Goal: Task Accomplishment & Management: Use online tool/utility

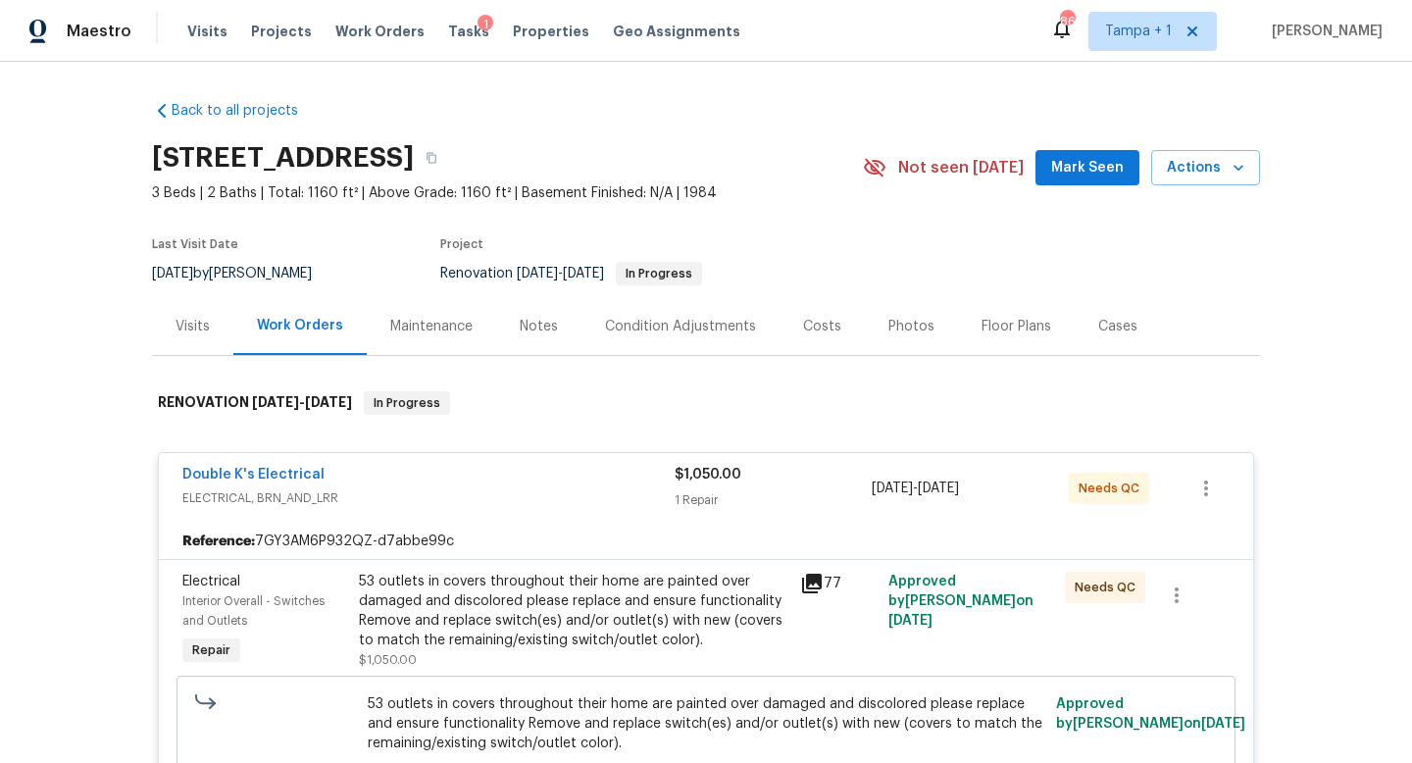
scroll to position [319, 0]
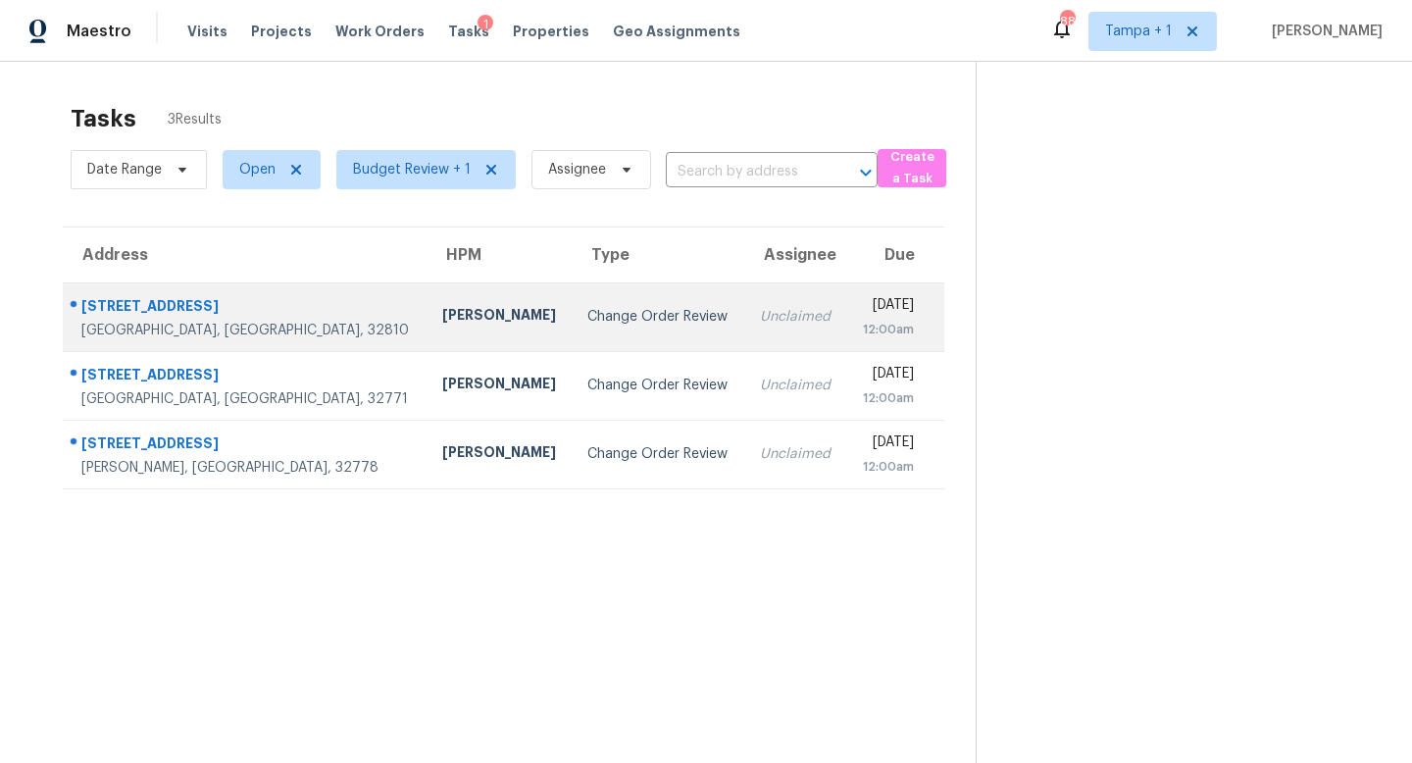
click at [572, 300] on td "Change Order Review" at bounding box center [658, 316] width 173 height 69
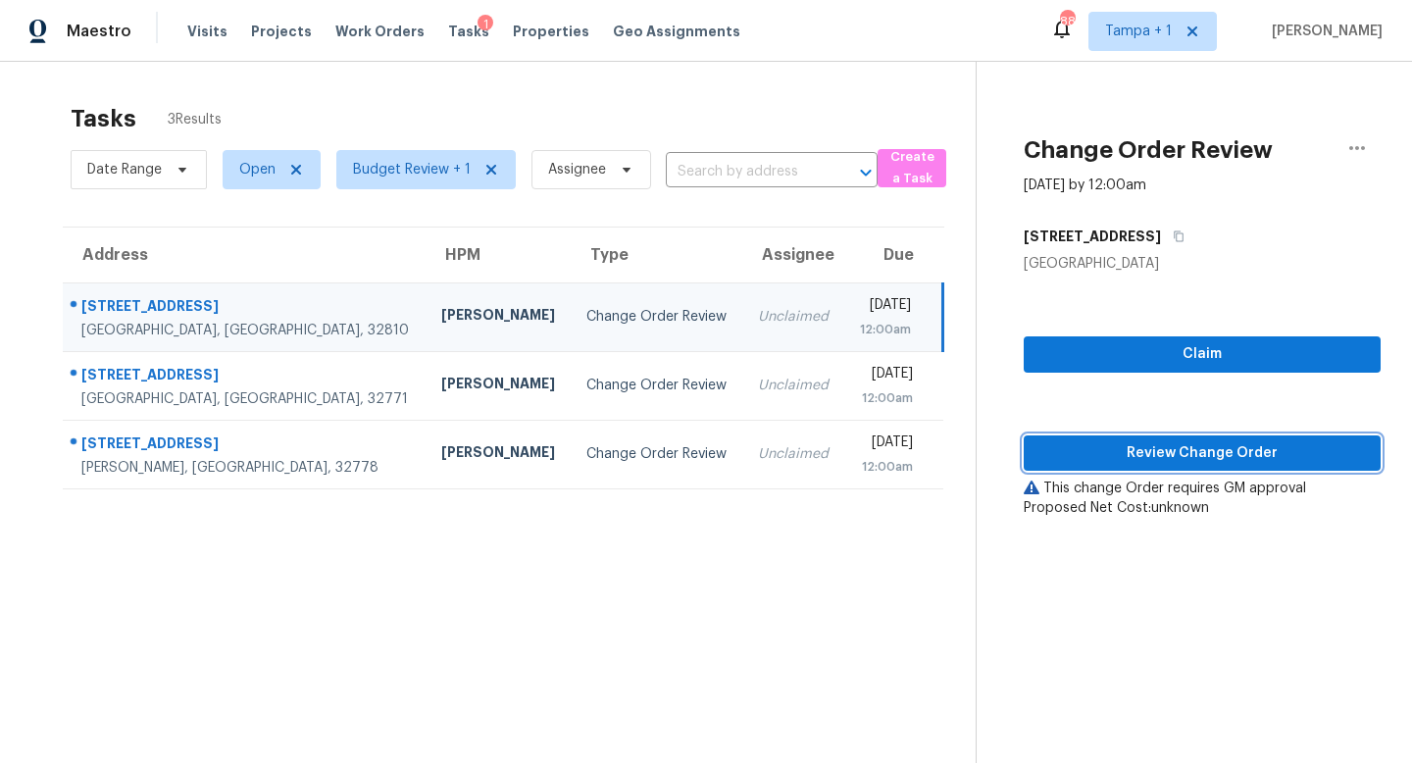
click at [1181, 450] on span "Review Change Order" at bounding box center [1203, 453] width 326 height 25
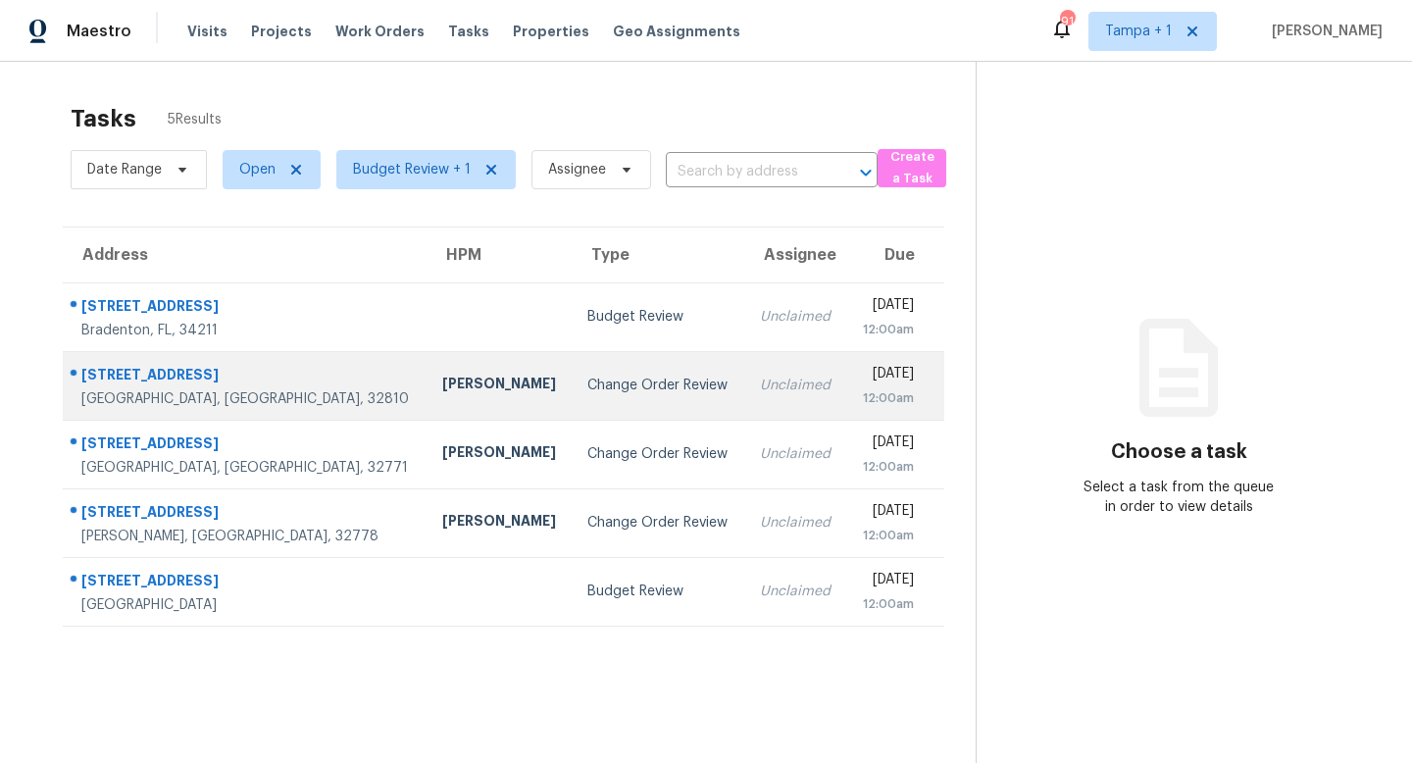
click at [588, 389] on div "Change Order Review" at bounding box center [658, 386] width 141 height 20
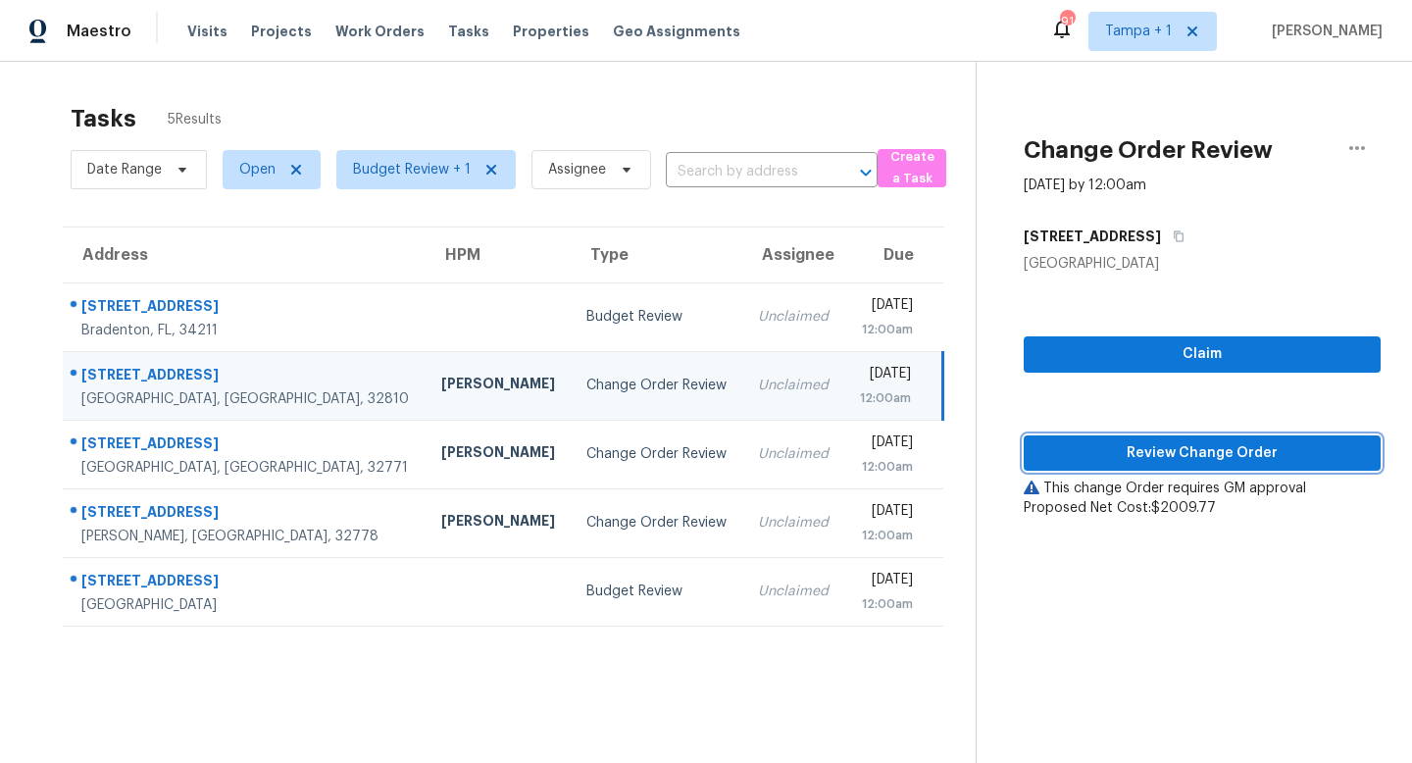
click at [1194, 449] on span "Review Change Order" at bounding box center [1203, 453] width 326 height 25
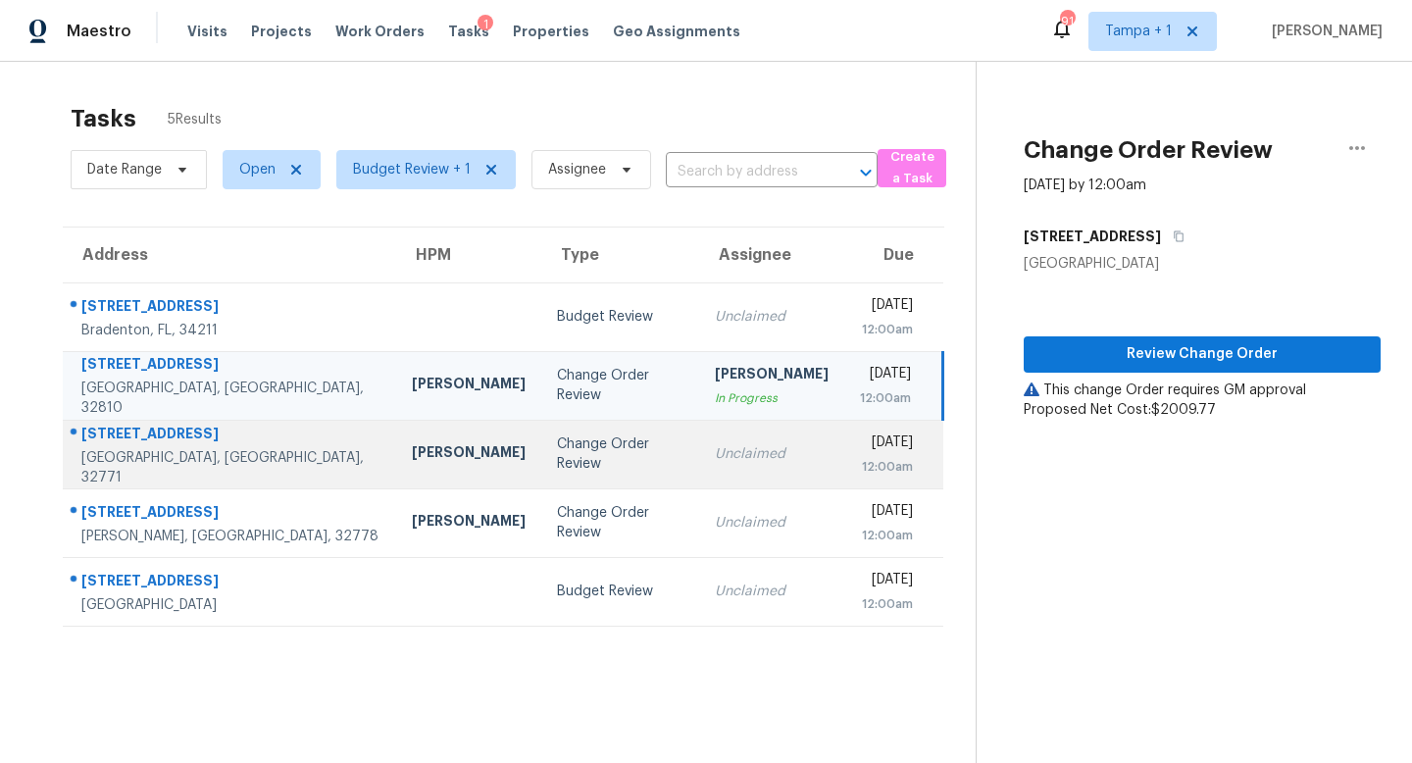
click at [557, 454] on div "Change Order Review" at bounding box center [620, 454] width 127 height 39
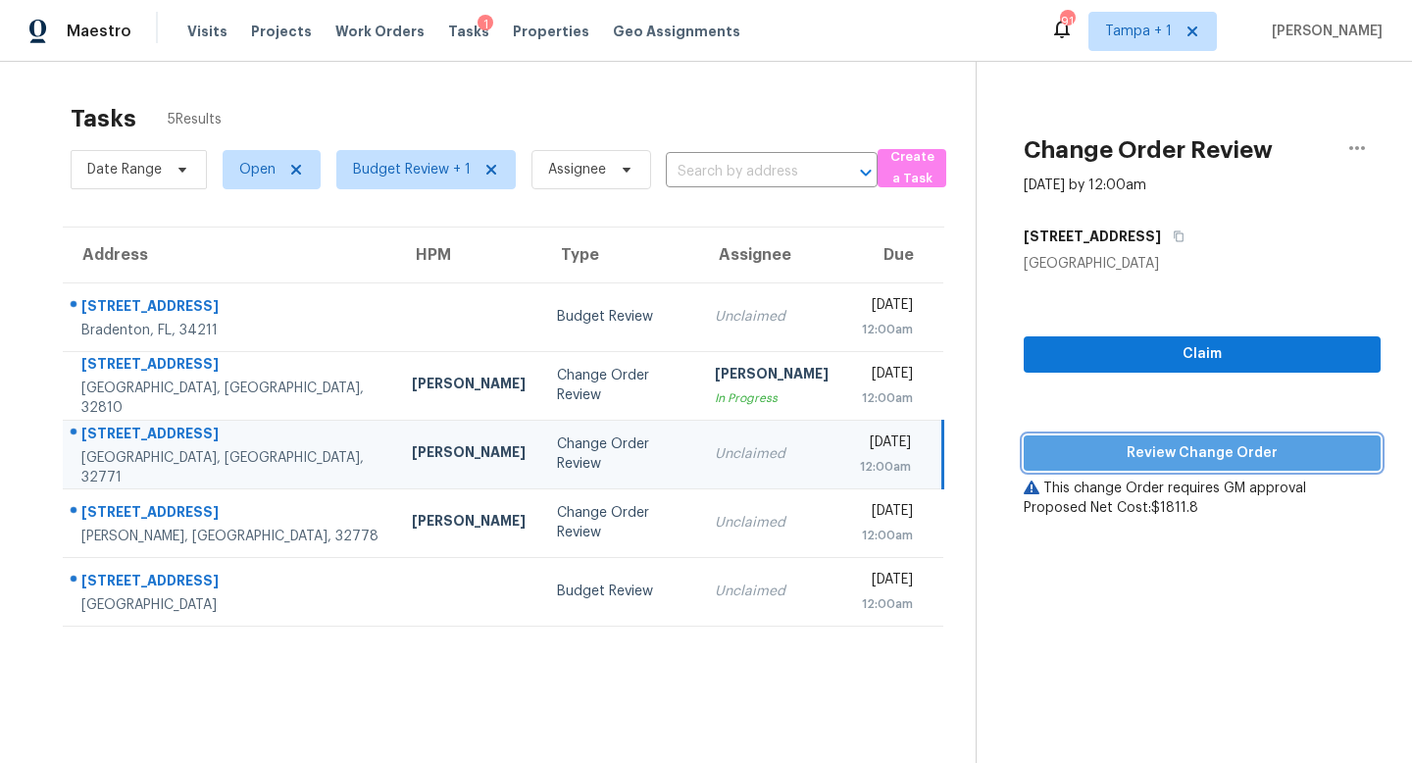
click at [1210, 456] on span "Review Change Order" at bounding box center [1203, 453] width 326 height 25
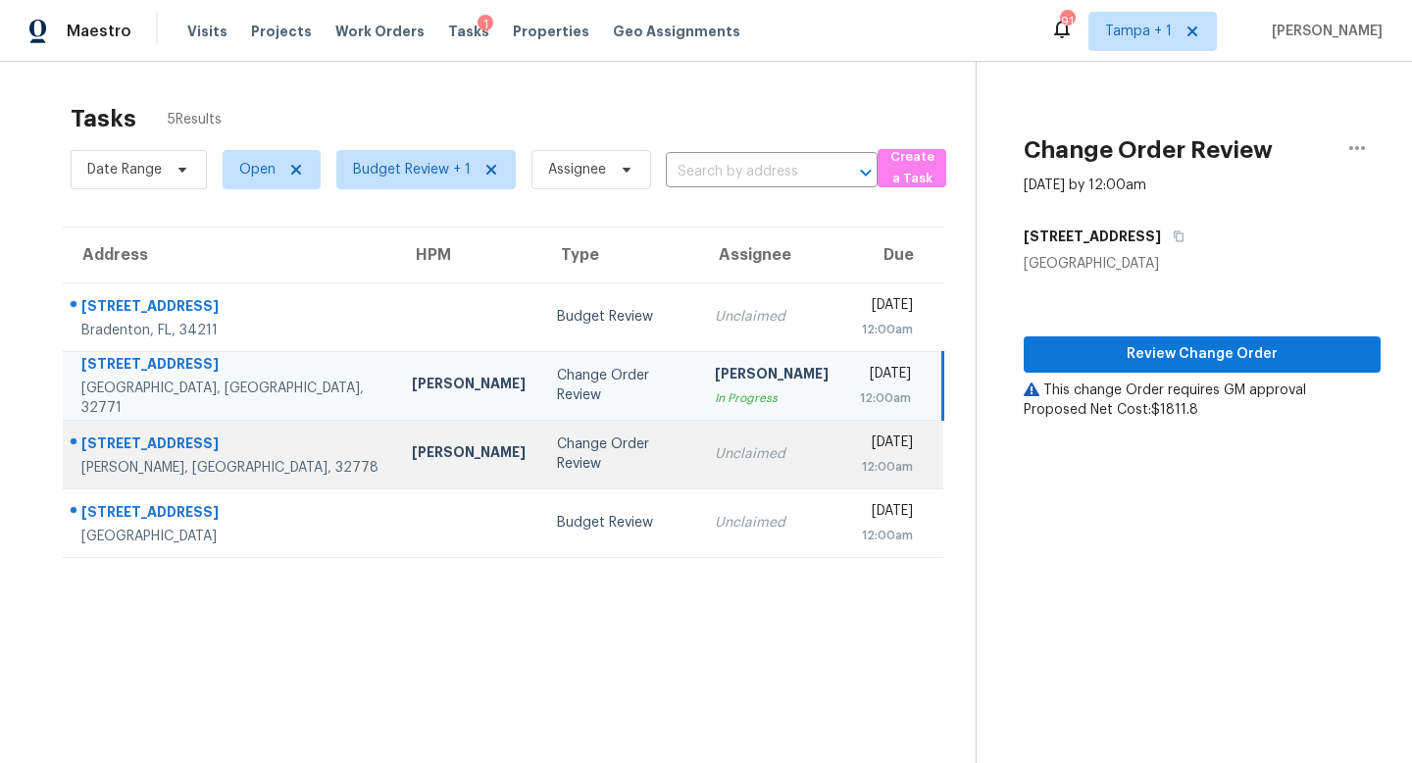
click at [572, 462] on div "Change Order Review" at bounding box center [620, 454] width 127 height 39
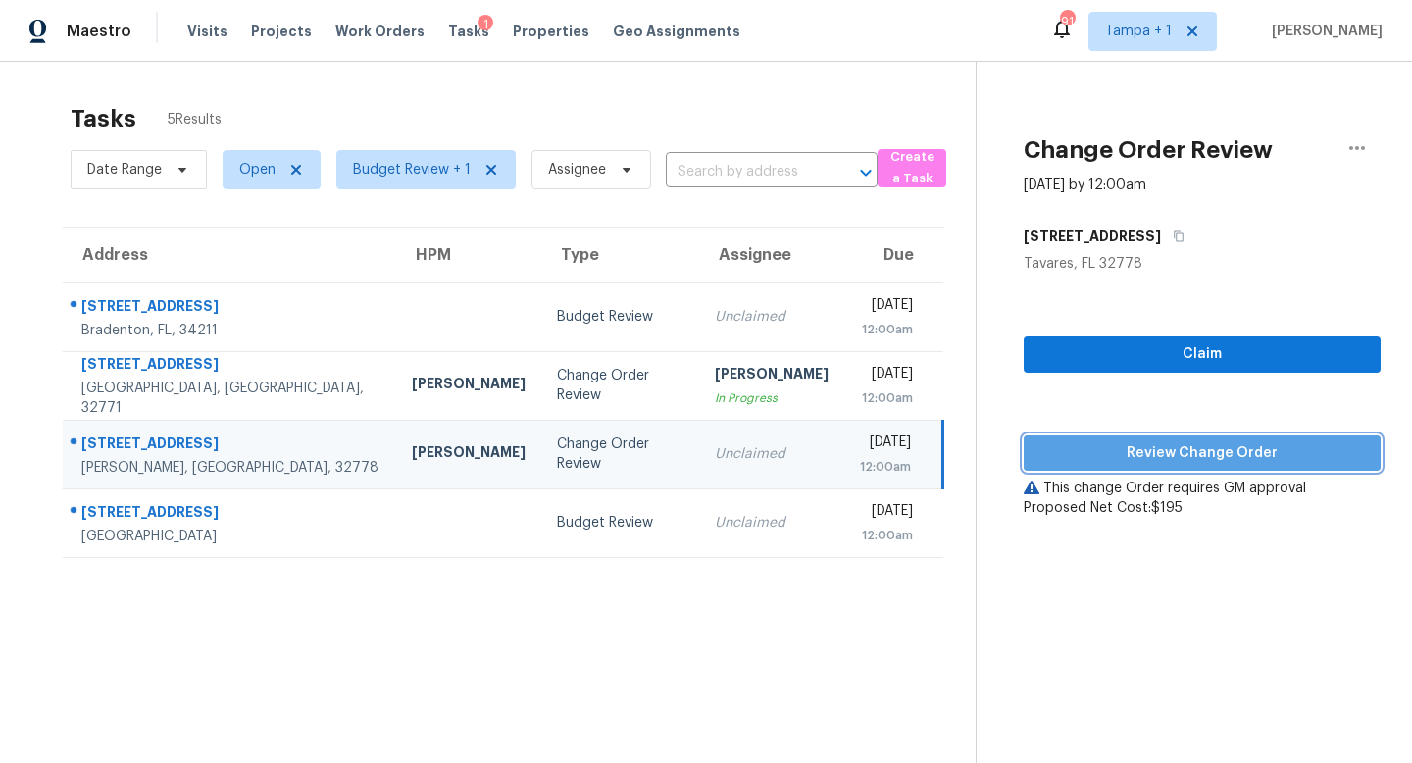
click at [1203, 459] on span "Review Change Order" at bounding box center [1203, 453] width 326 height 25
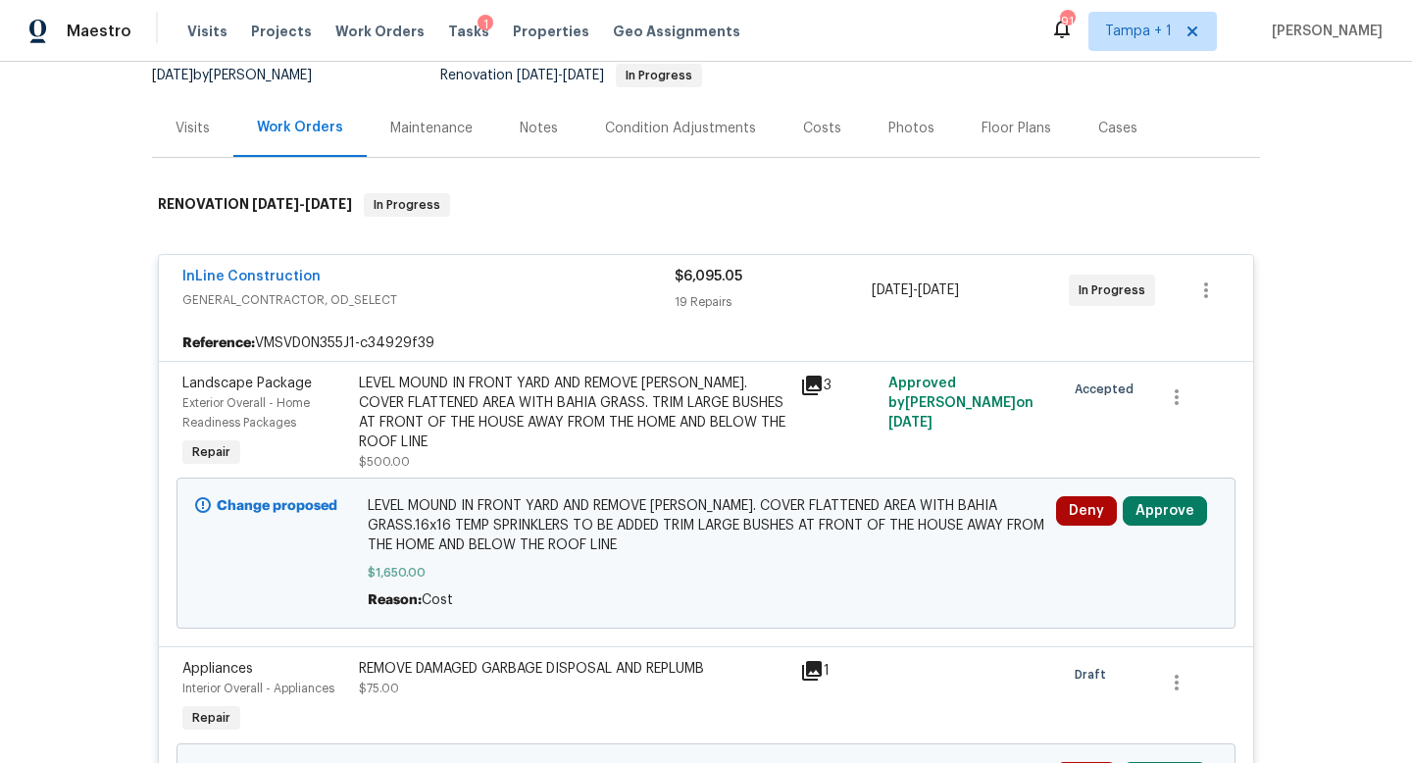
scroll to position [259, 0]
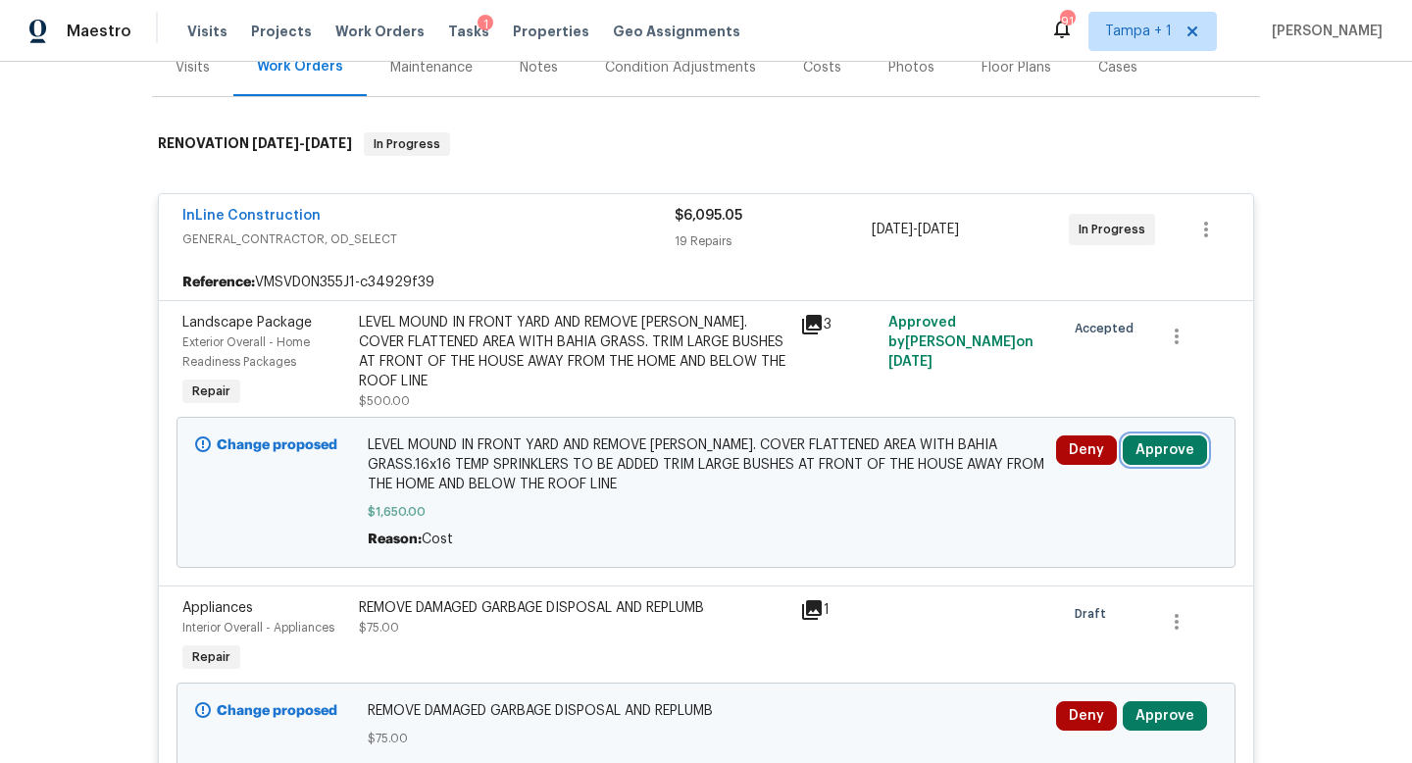
click at [1161, 442] on button "Approve" at bounding box center [1165, 450] width 84 height 29
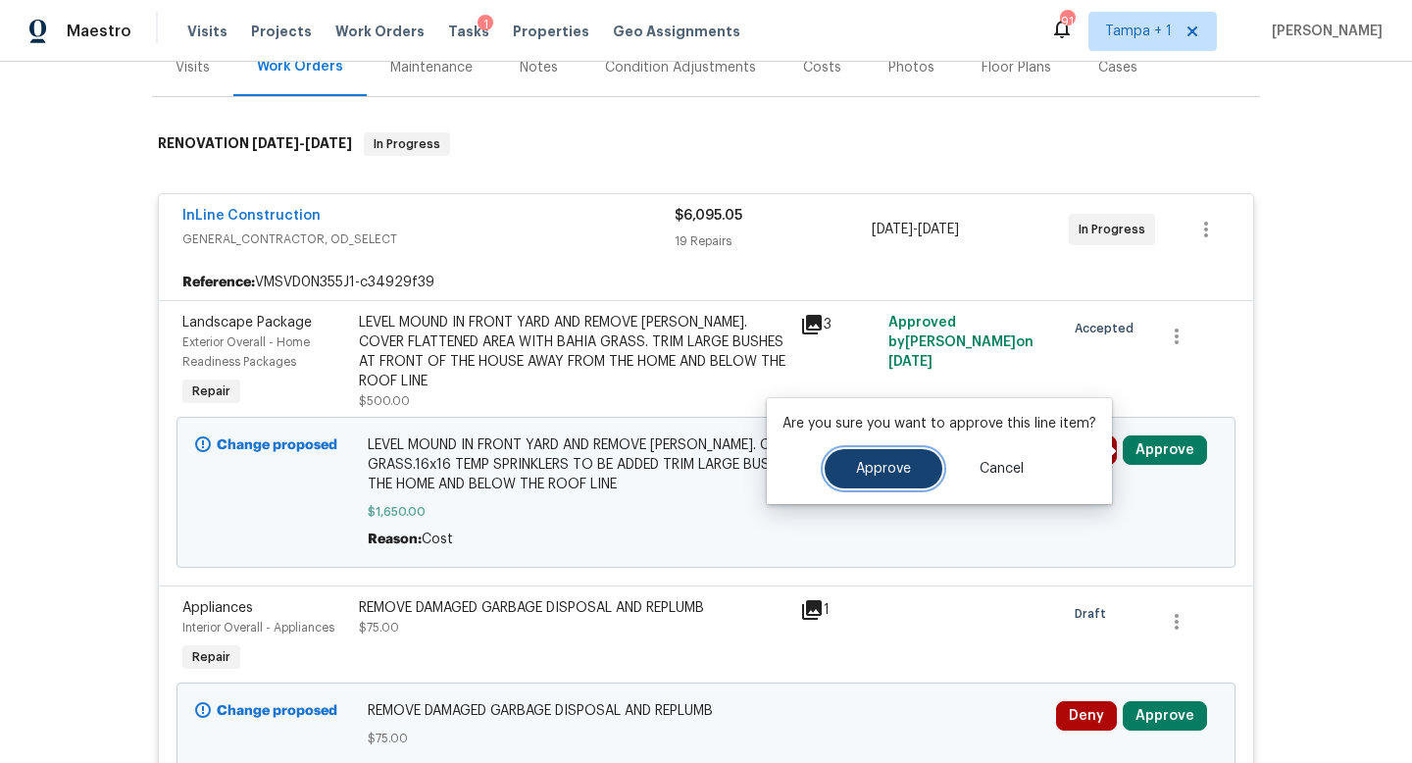
click at [892, 467] on span "Approve" at bounding box center [883, 469] width 55 height 15
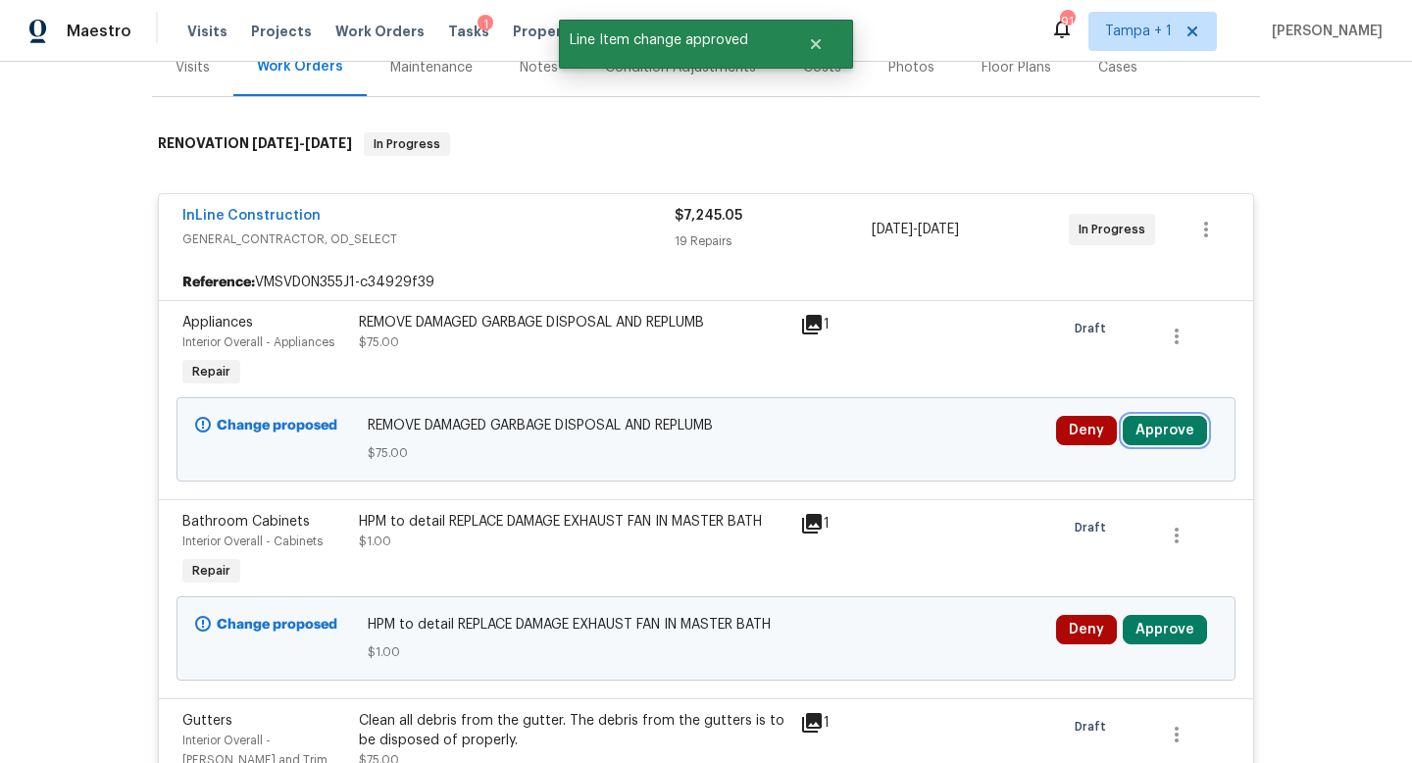
click at [1177, 423] on button "Approve" at bounding box center [1165, 430] width 84 height 29
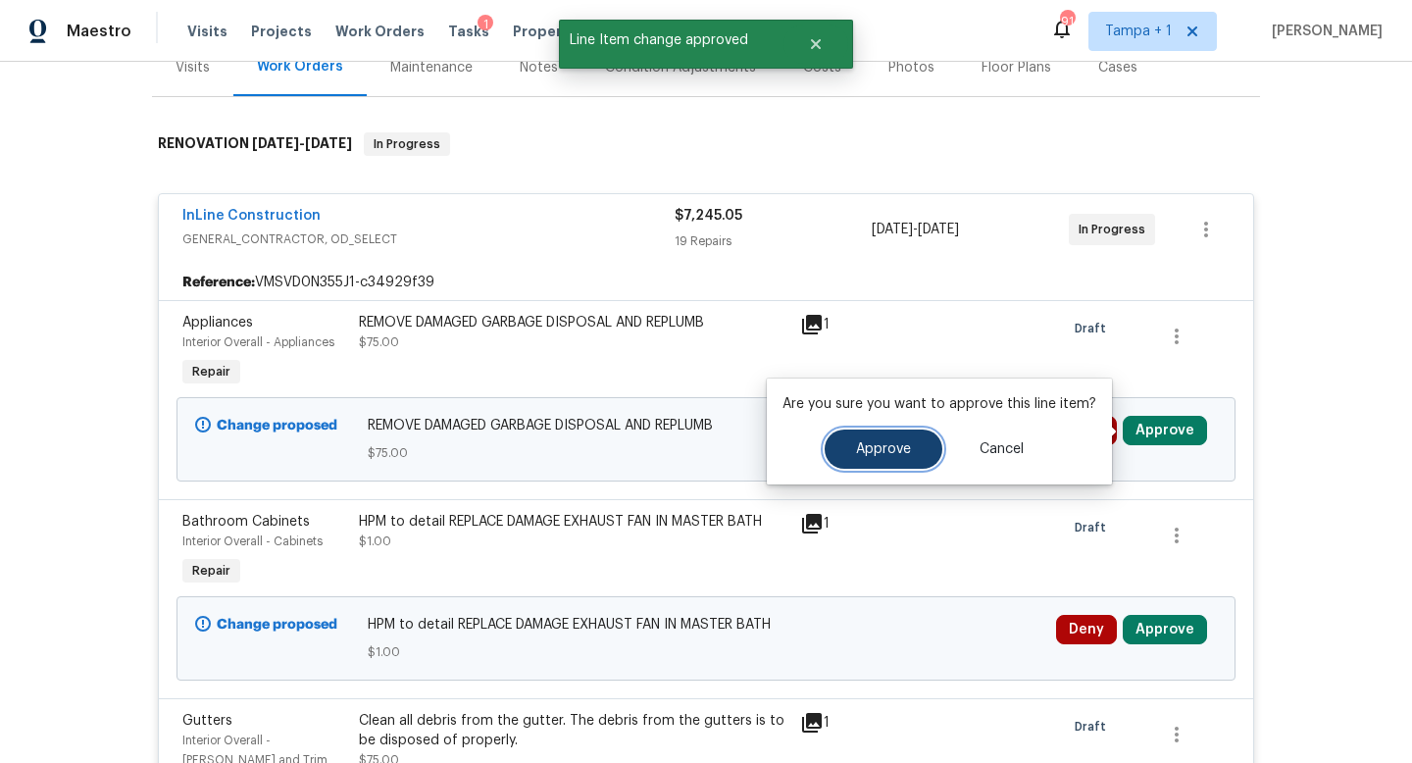
click at [898, 445] on span "Approve" at bounding box center [883, 449] width 55 height 15
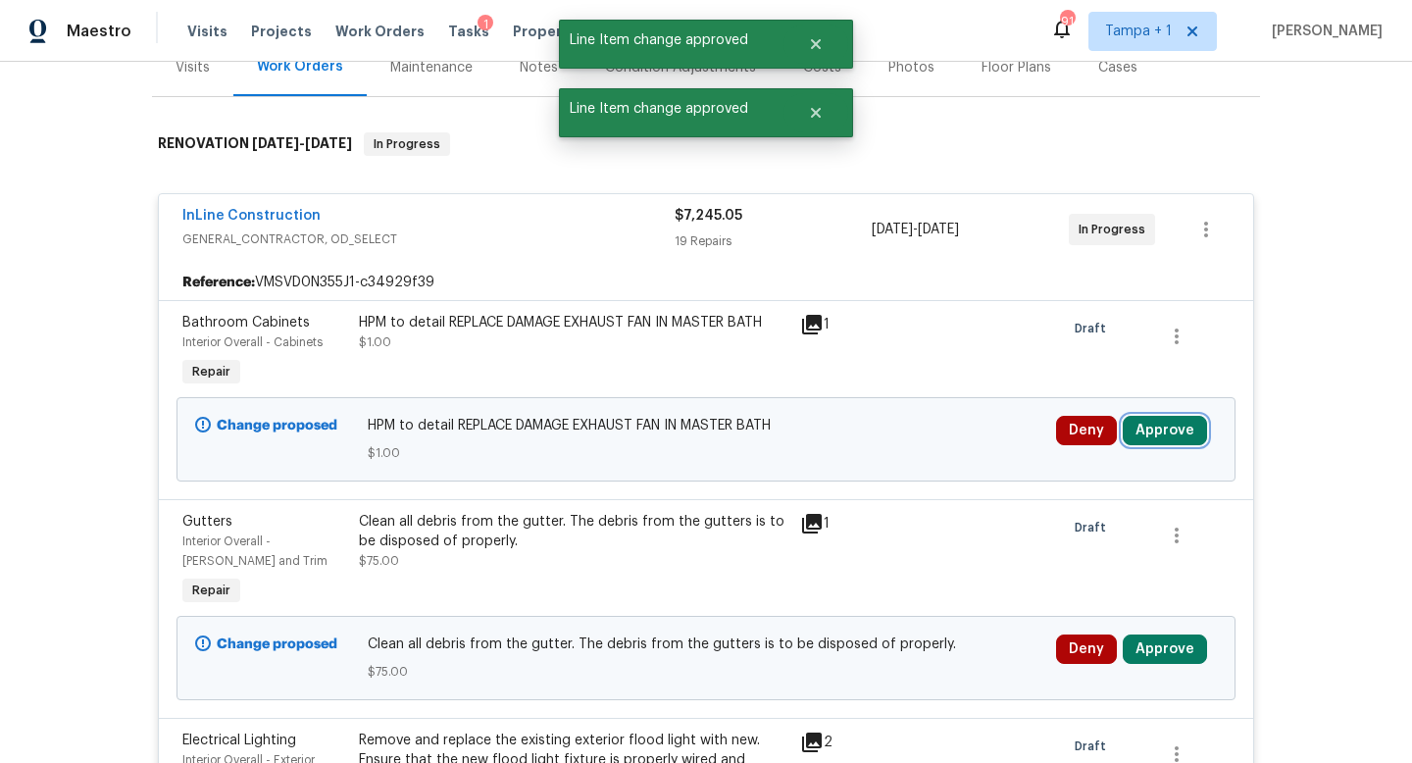
click at [1155, 435] on button "Approve" at bounding box center [1165, 430] width 84 height 29
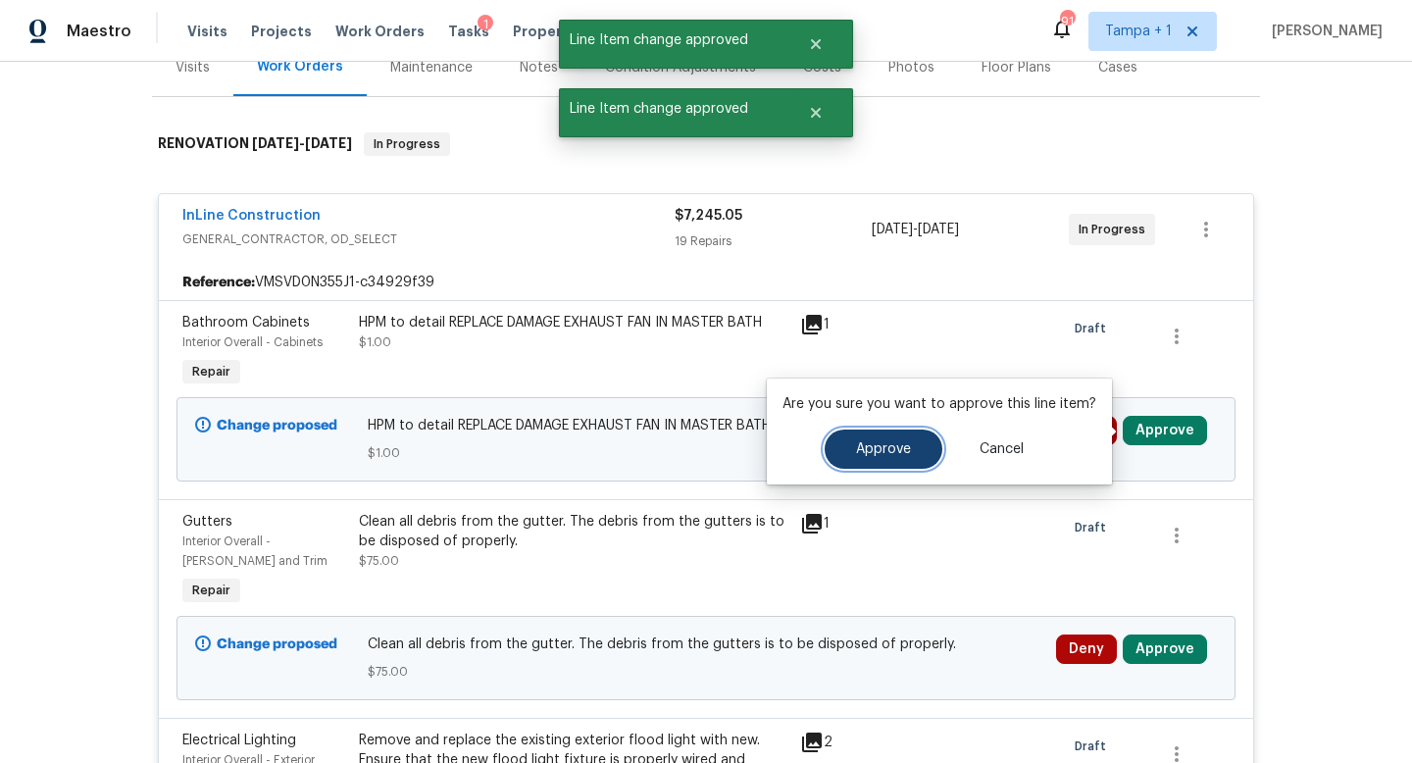
click at [875, 450] on span "Approve" at bounding box center [883, 449] width 55 height 15
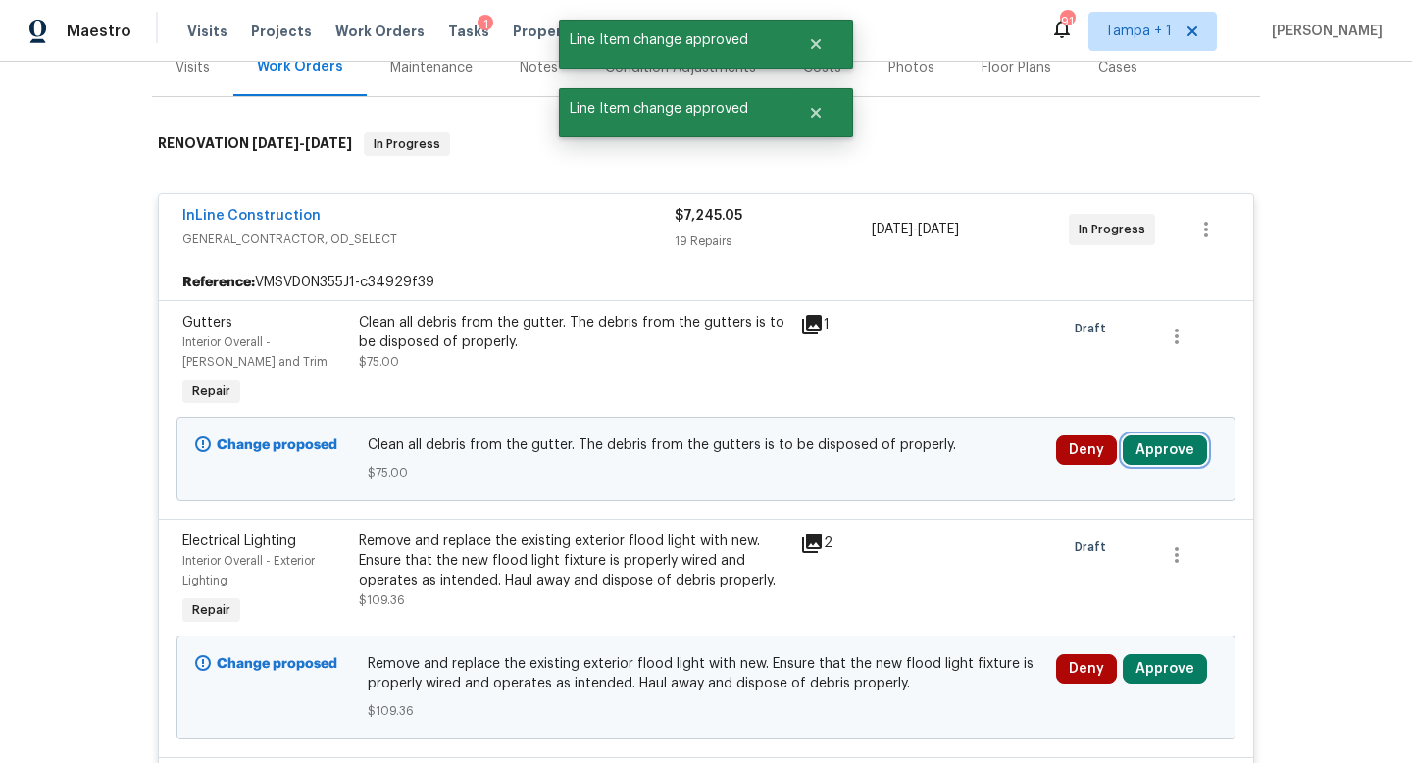
click at [1164, 456] on button "Approve" at bounding box center [1165, 450] width 84 height 29
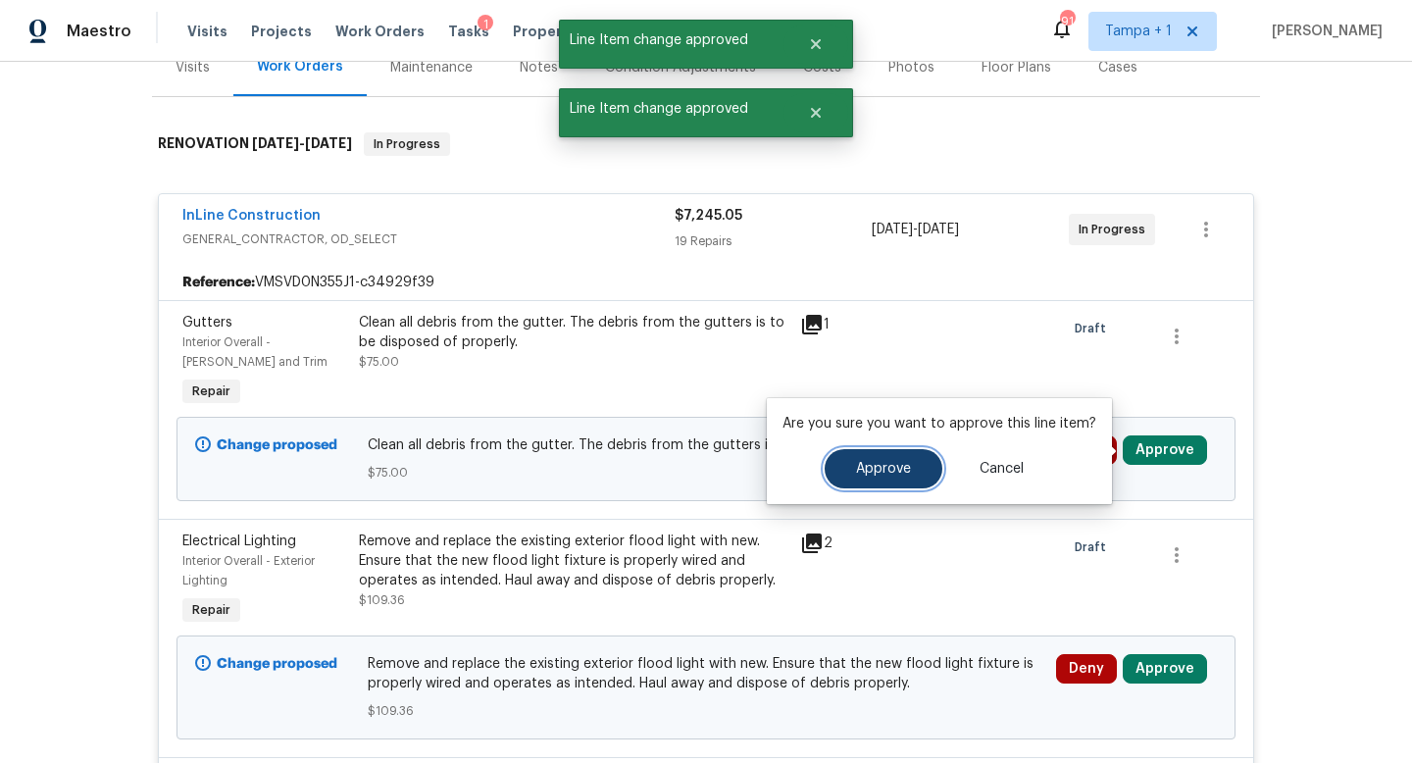
click at [870, 474] on span "Approve" at bounding box center [883, 469] width 55 height 15
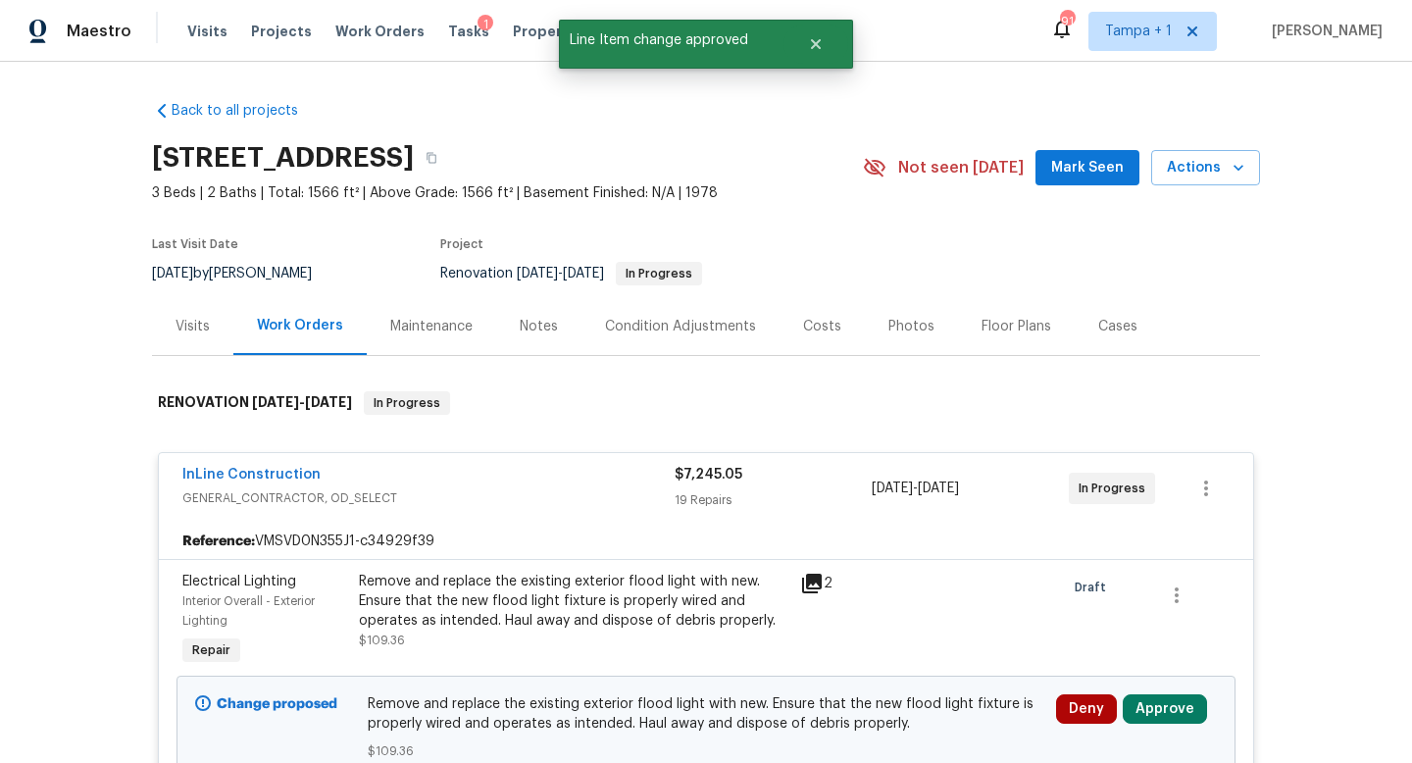
scroll to position [280, 0]
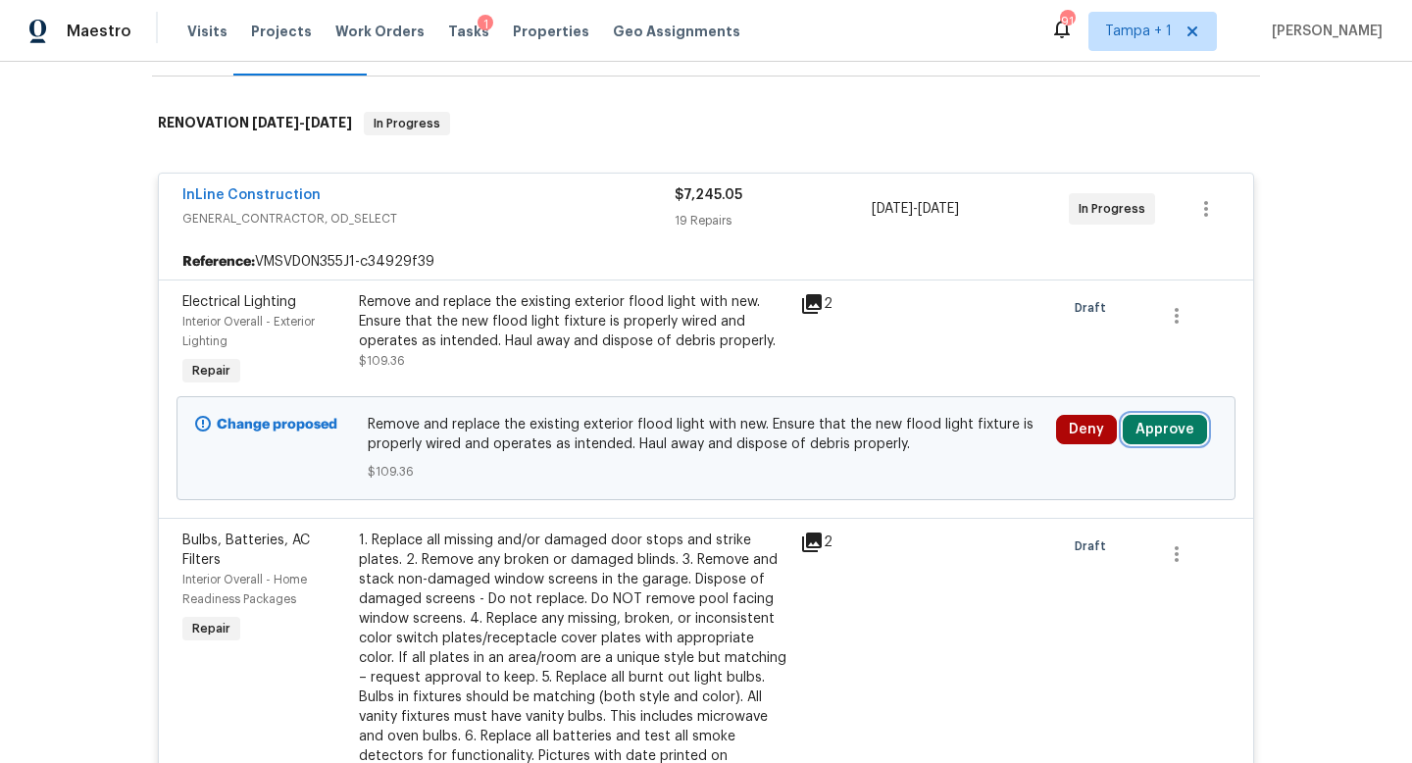
click at [1181, 436] on button "Approve" at bounding box center [1165, 429] width 84 height 29
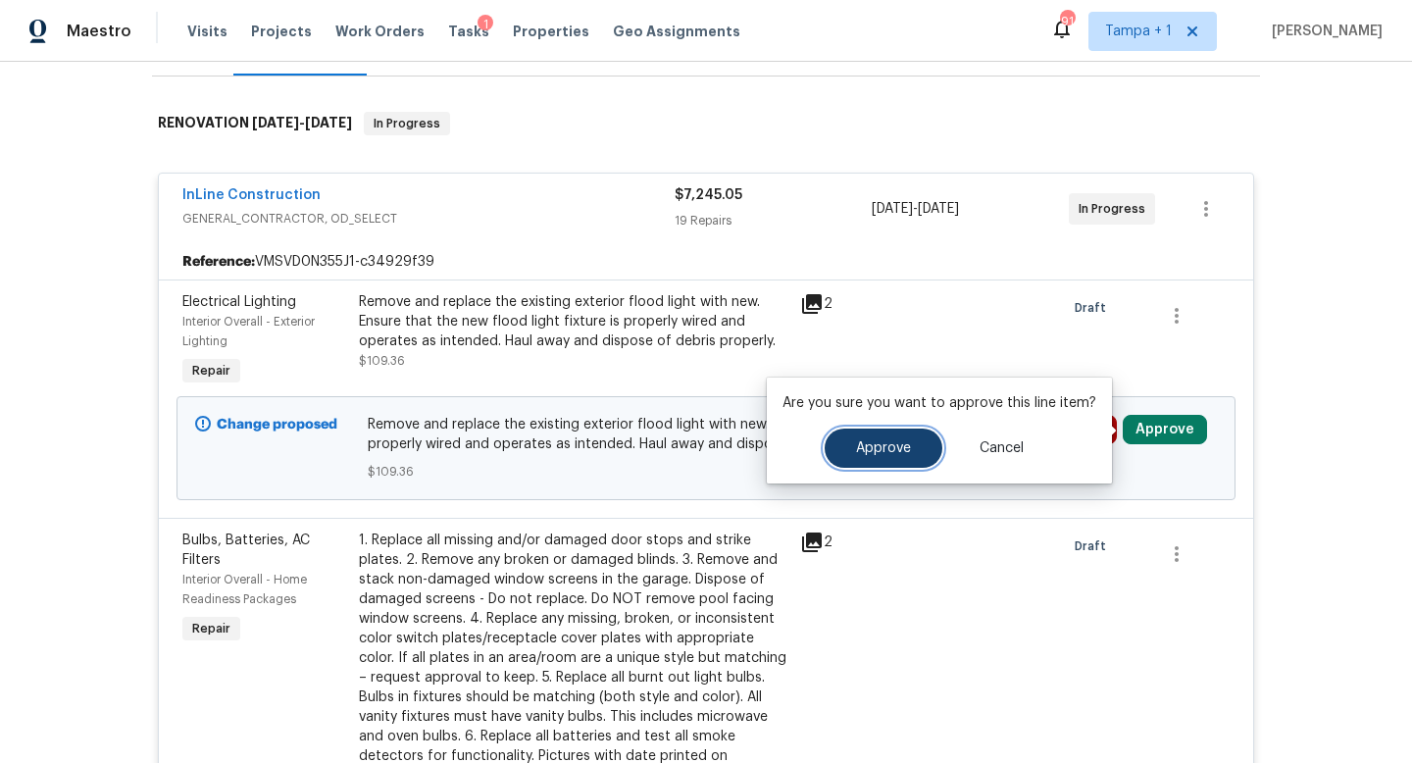
click at [893, 443] on span "Approve" at bounding box center [883, 448] width 55 height 15
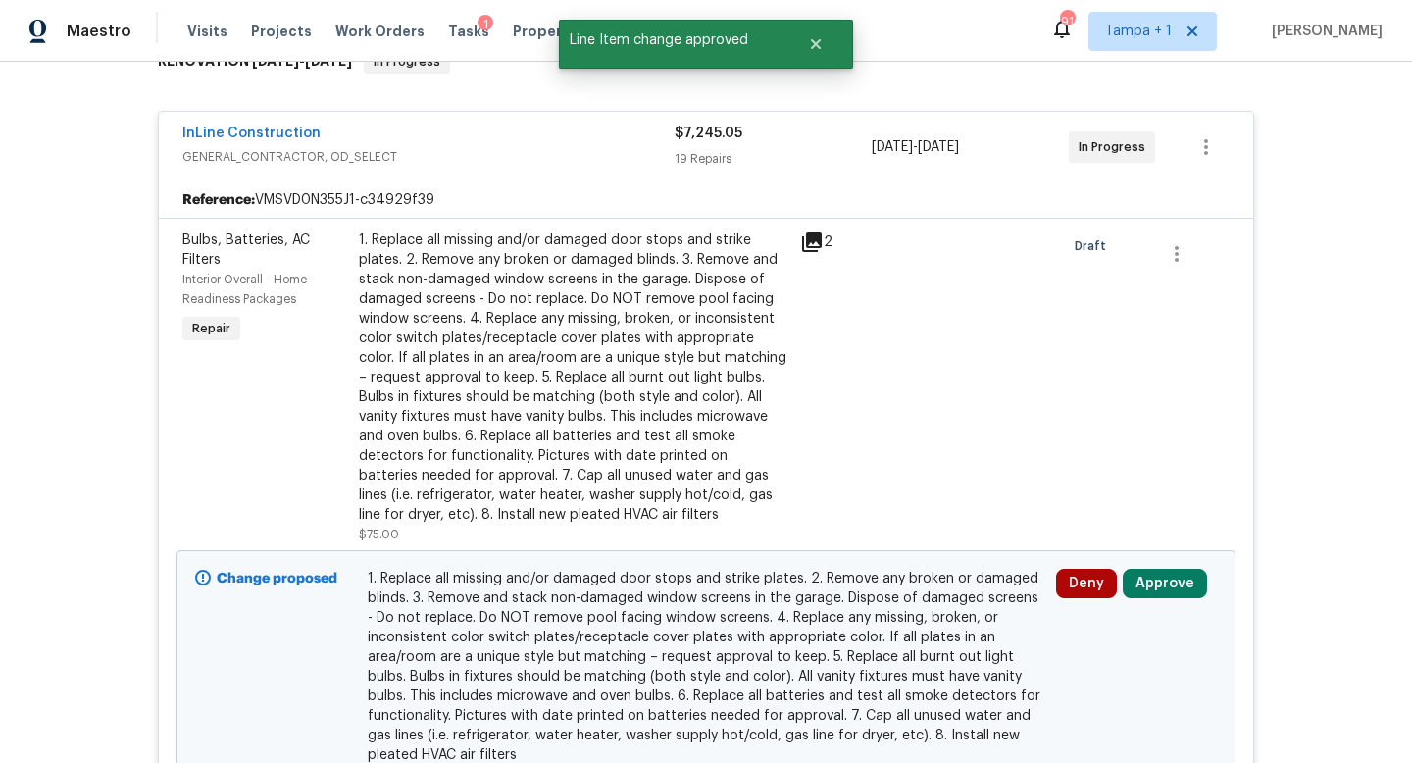
scroll to position [443, 0]
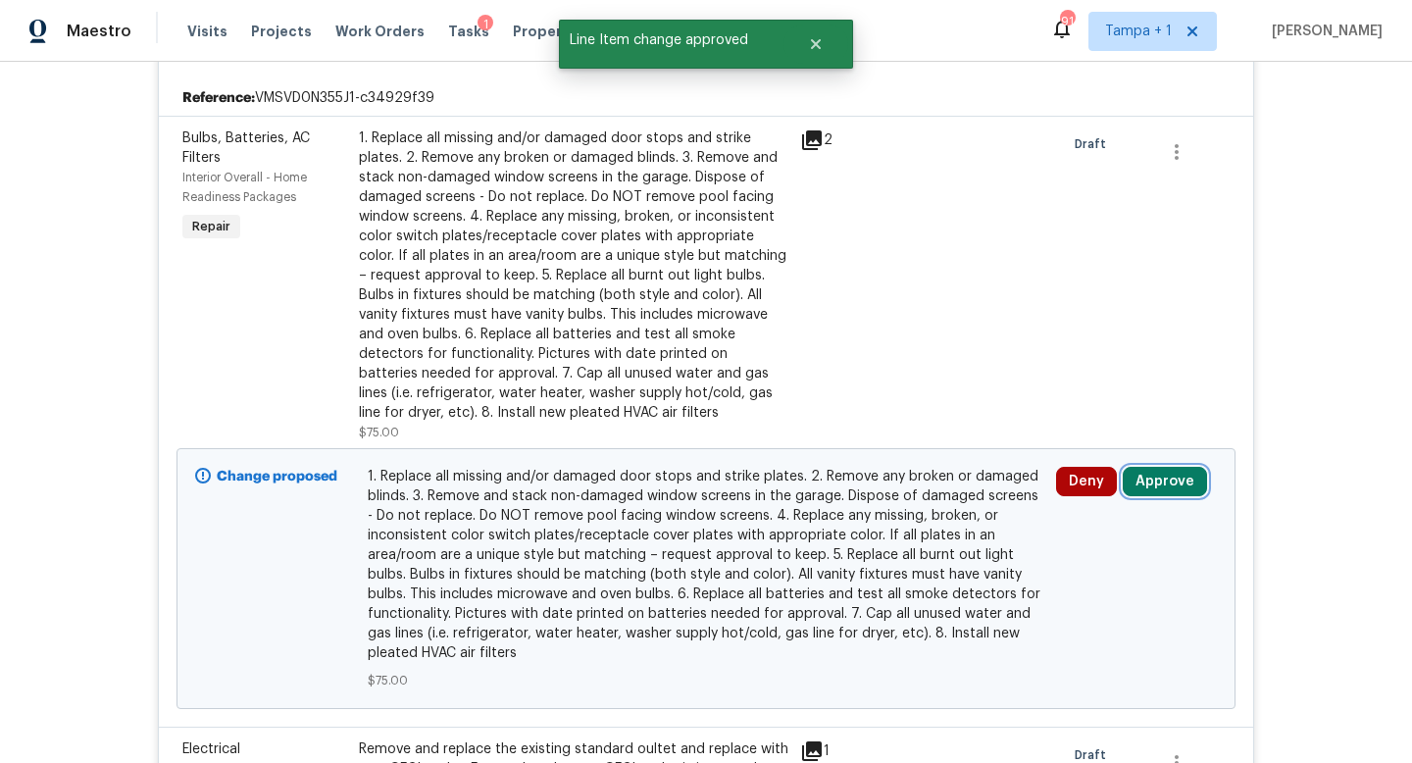
click at [1159, 480] on button "Approve" at bounding box center [1165, 481] width 84 height 29
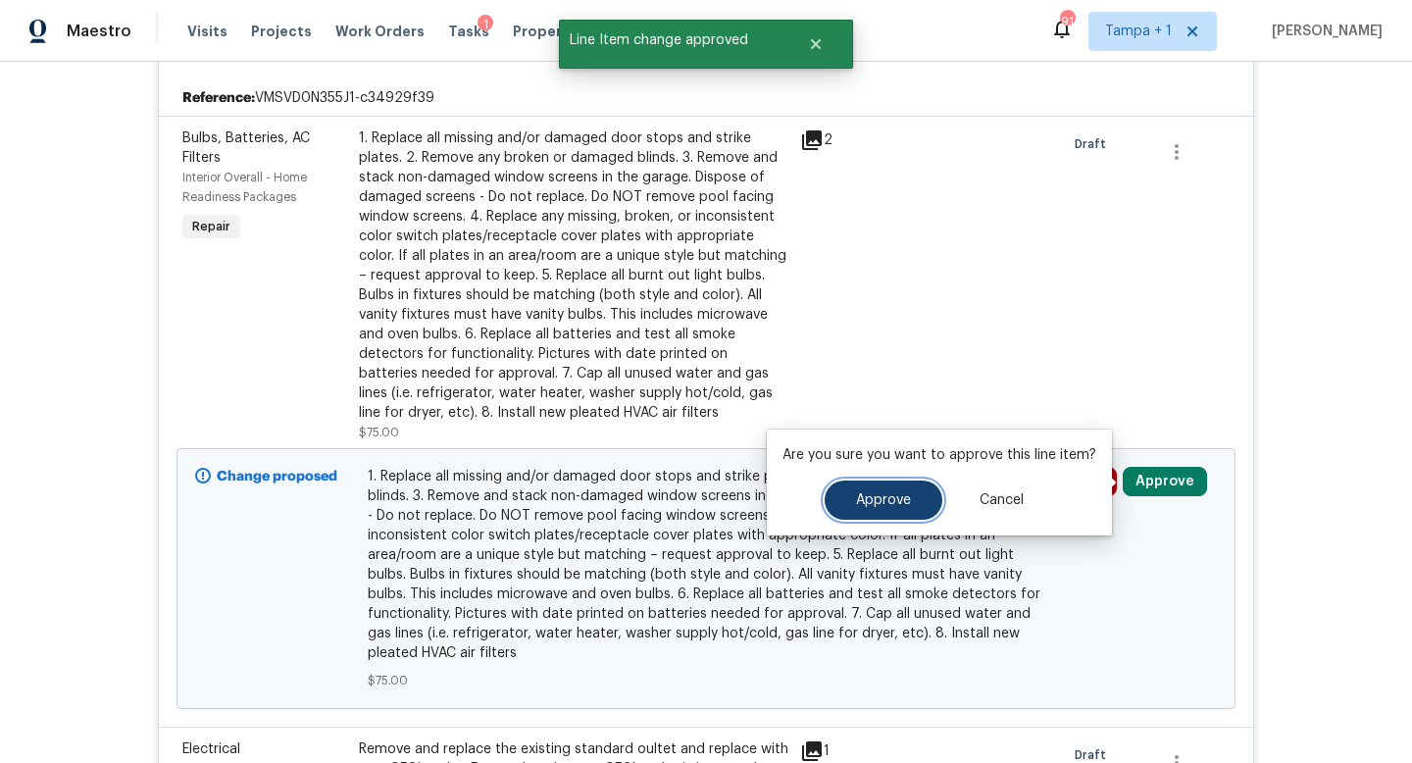
click at [897, 500] on span "Approve" at bounding box center [883, 500] width 55 height 15
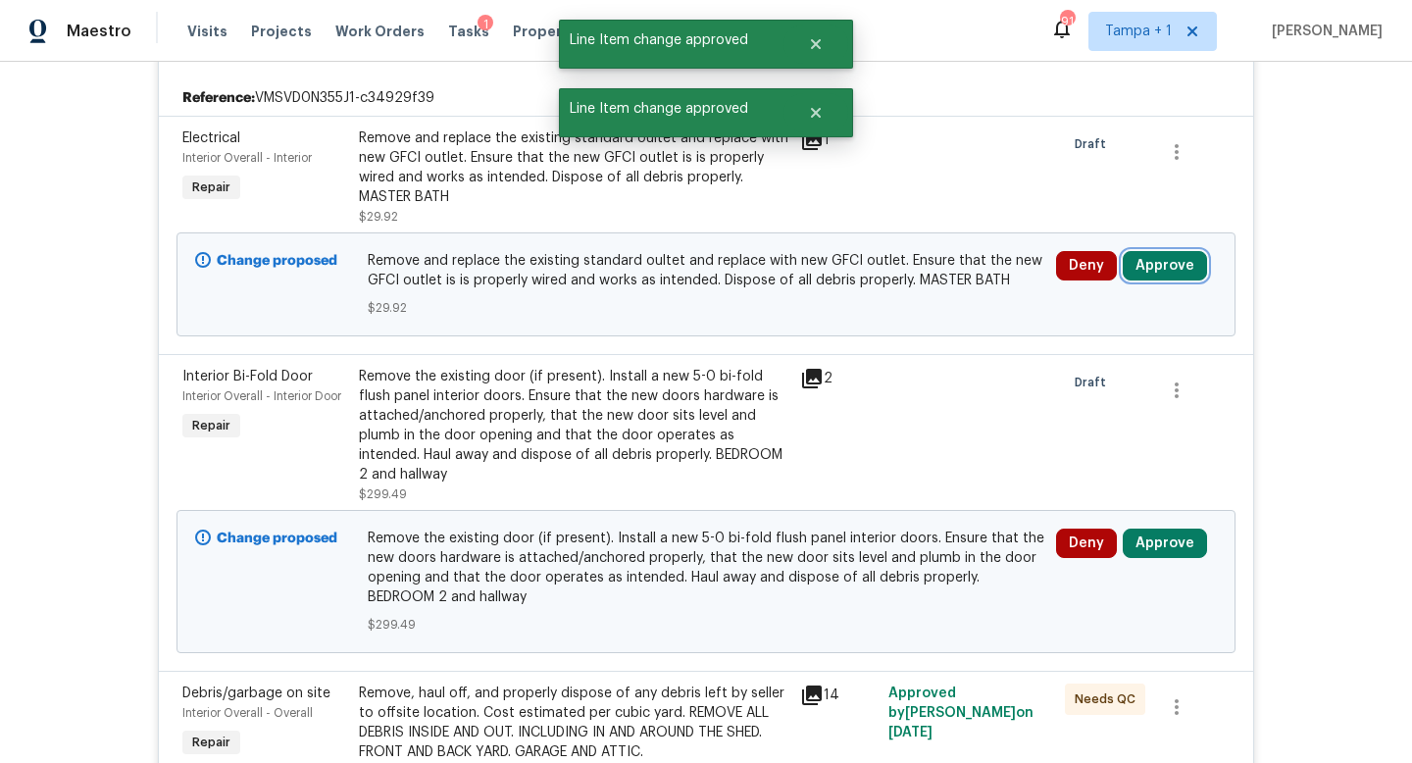
click at [1161, 254] on button "Approve" at bounding box center [1165, 265] width 84 height 29
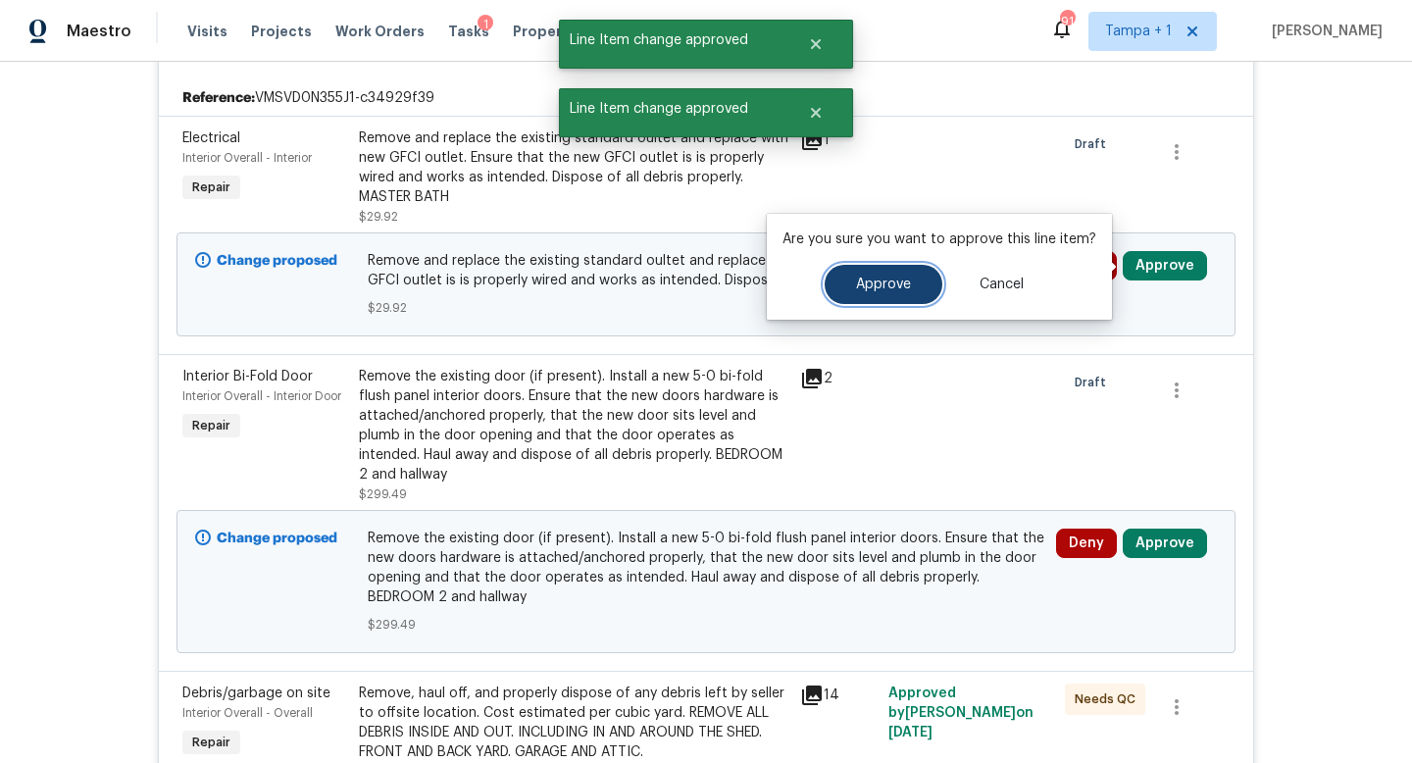
click at [901, 288] on span "Approve" at bounding box center [883, 285] width 55 height 15
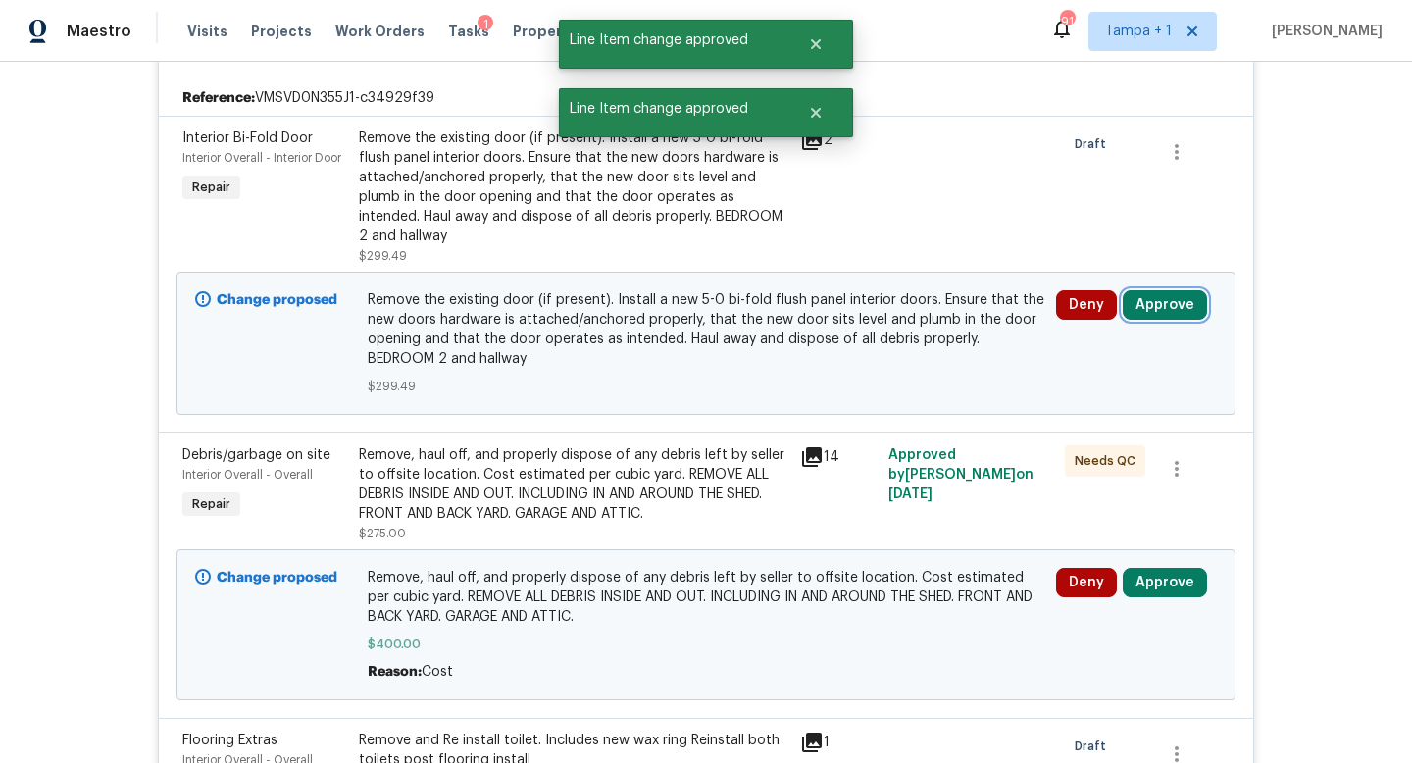
click at [1154, 311] on button "Approve" at bounding box center [1165, 304] width 84 height 29
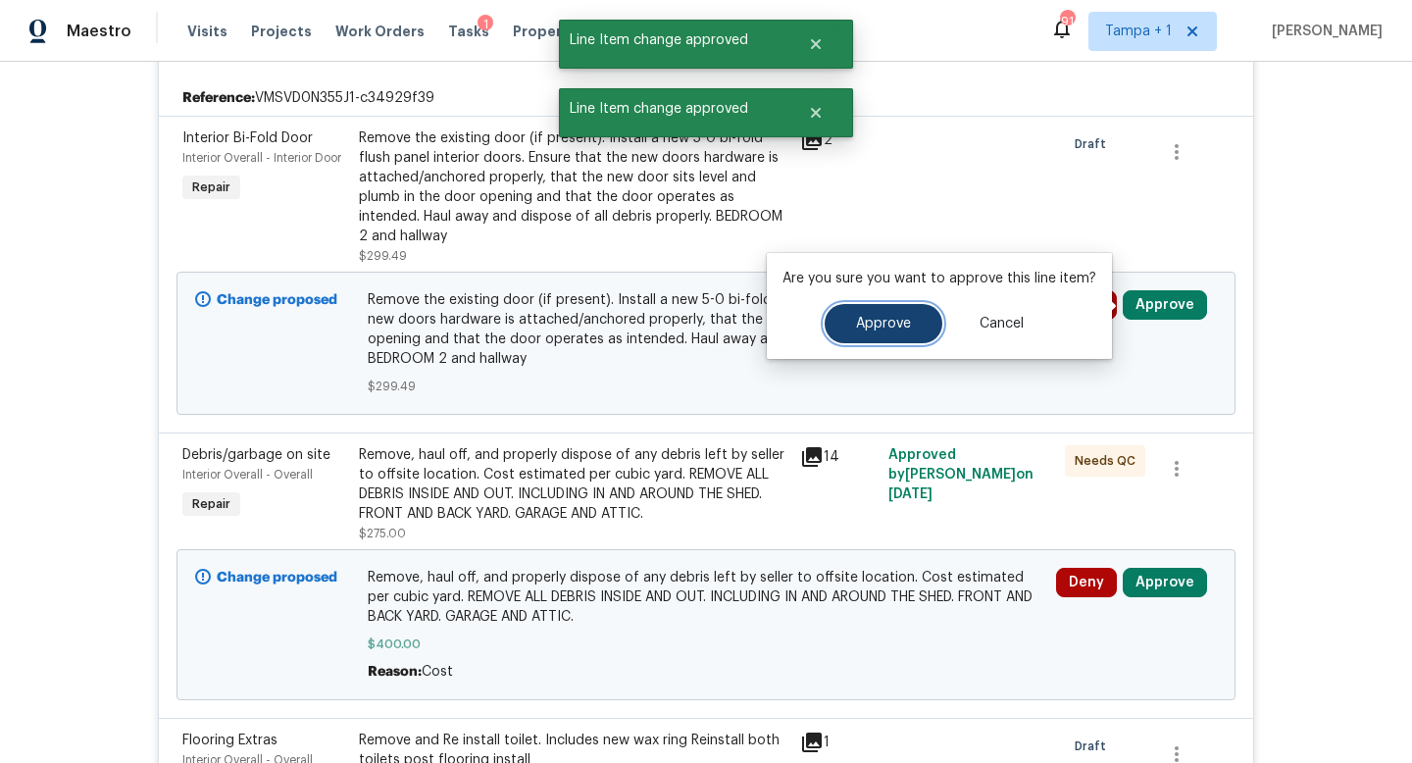
click at [844, 313] on button "Approve" at bounding box center [884, 323] width 118 height 39
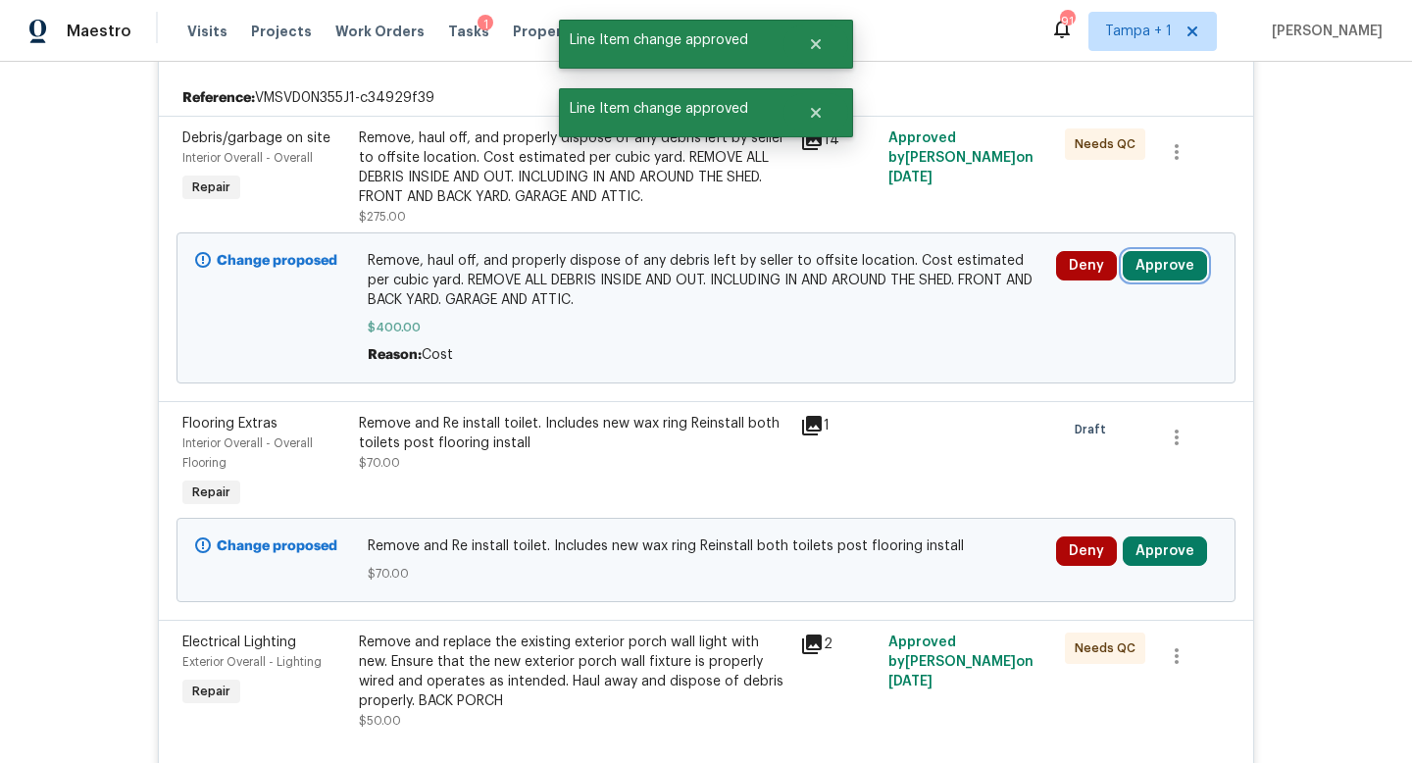
click at [1168, 264] on button "Approve" at bounding box center [1165, 265] width 84 height 29
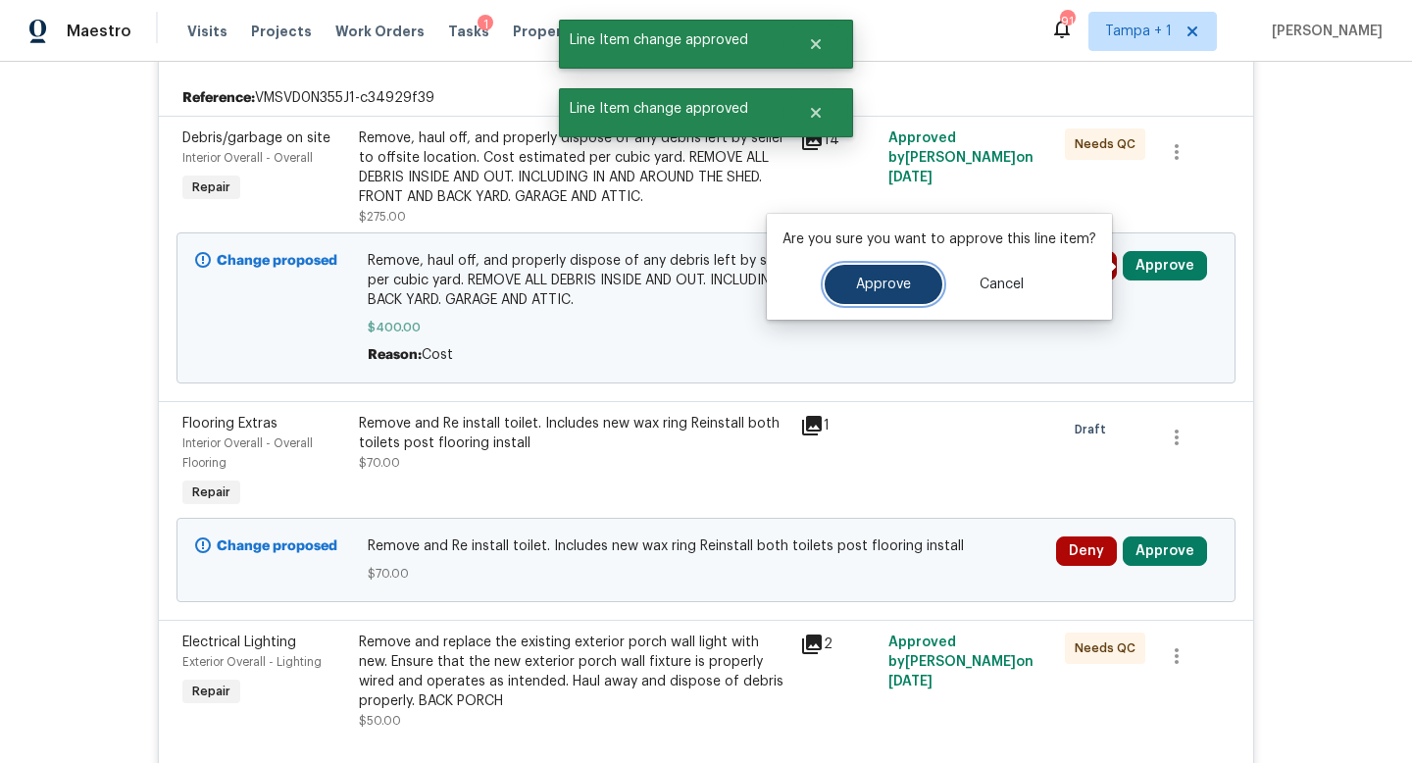
click at [880, 283] on span "Approve" at bounding box center [883, 285] width 55 height 15
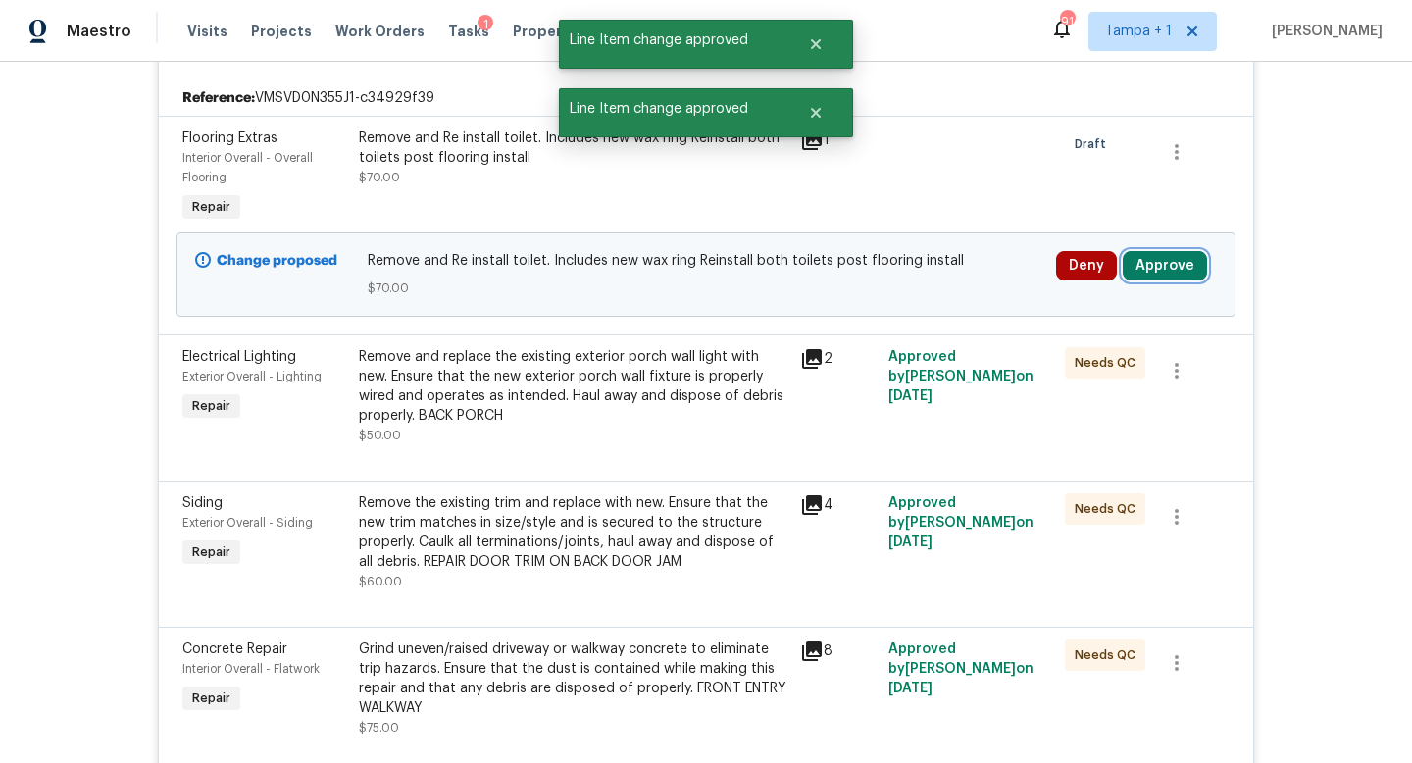
click at [1152, 271] on button "Approve" at bounding box center [1165, 265] width 84 height 29
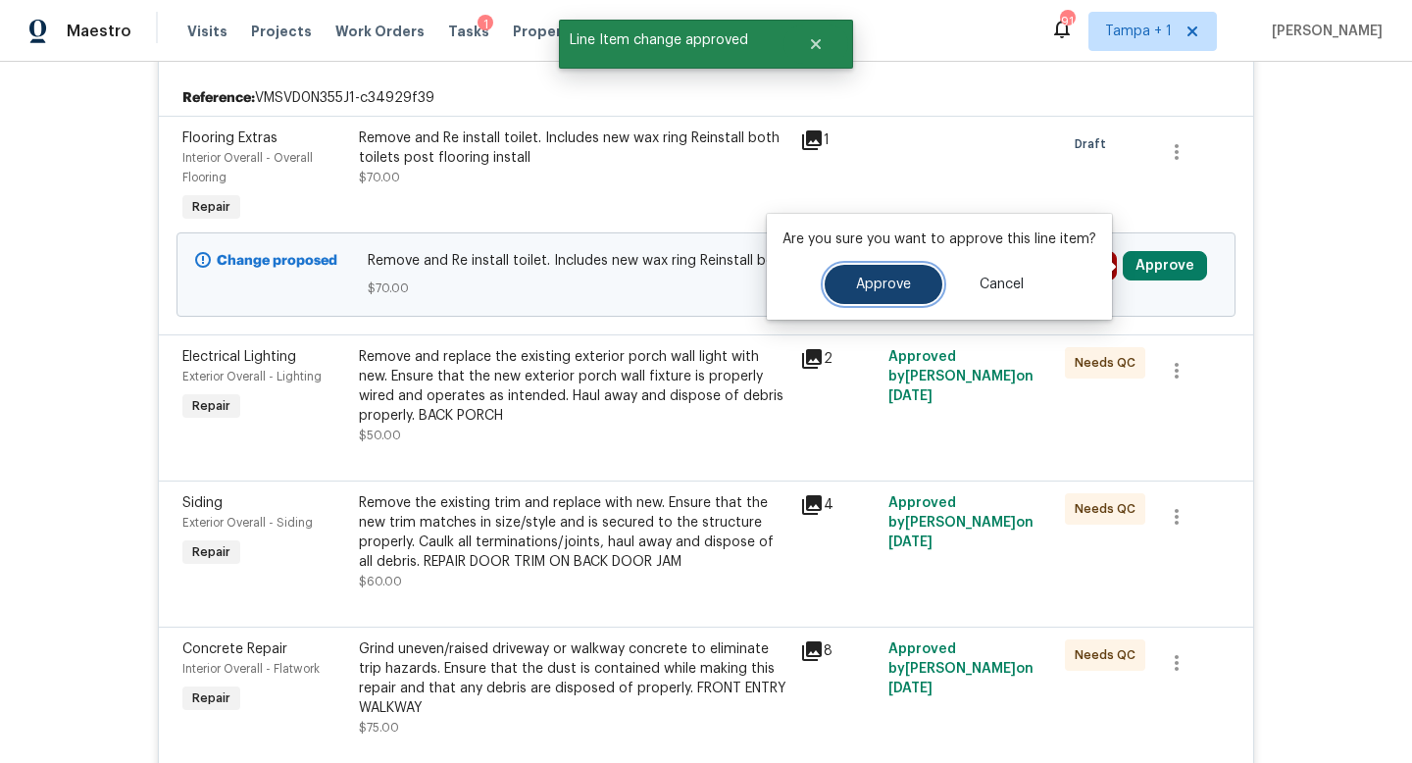
click at [886, 295] on button "Approve" at bounding box center [884, 284] width 118 height 39
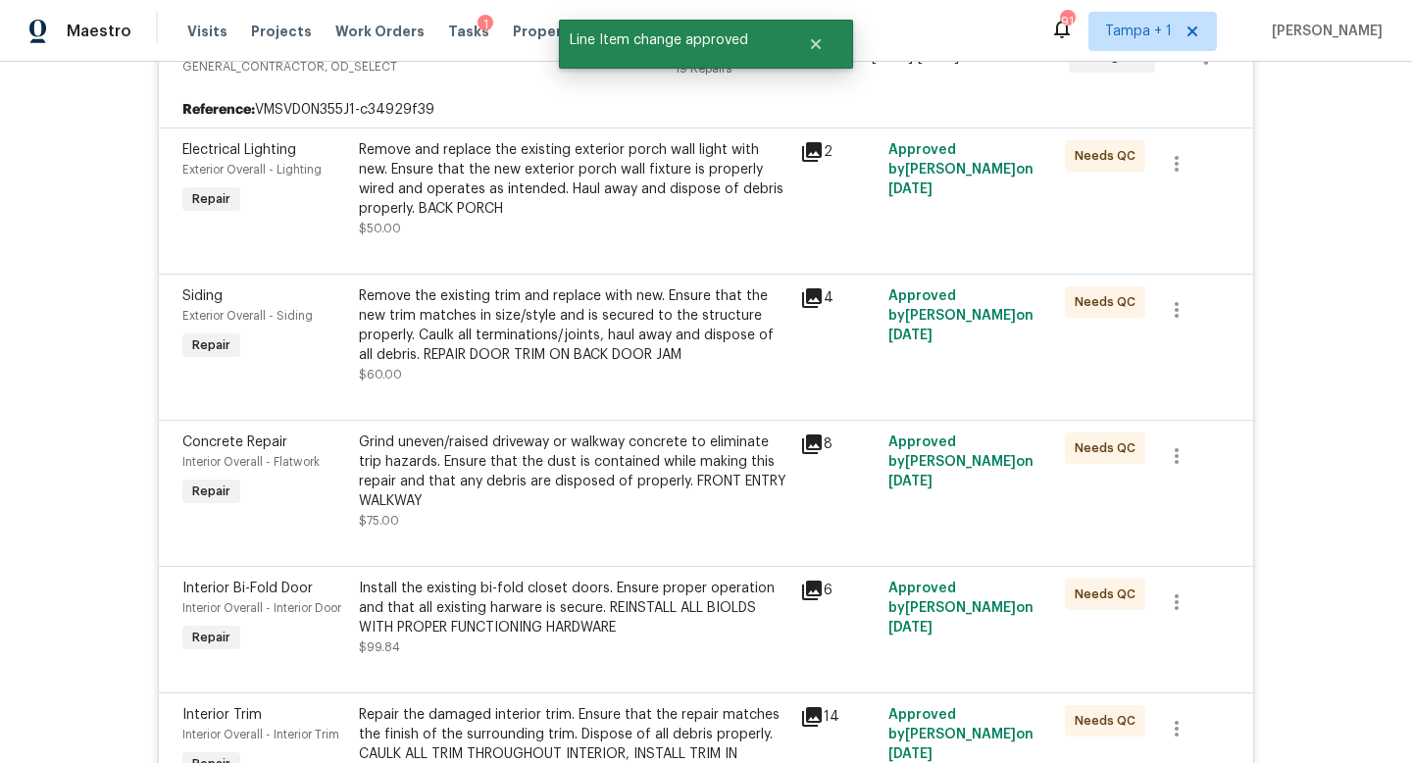
scroll to position [0, 0]
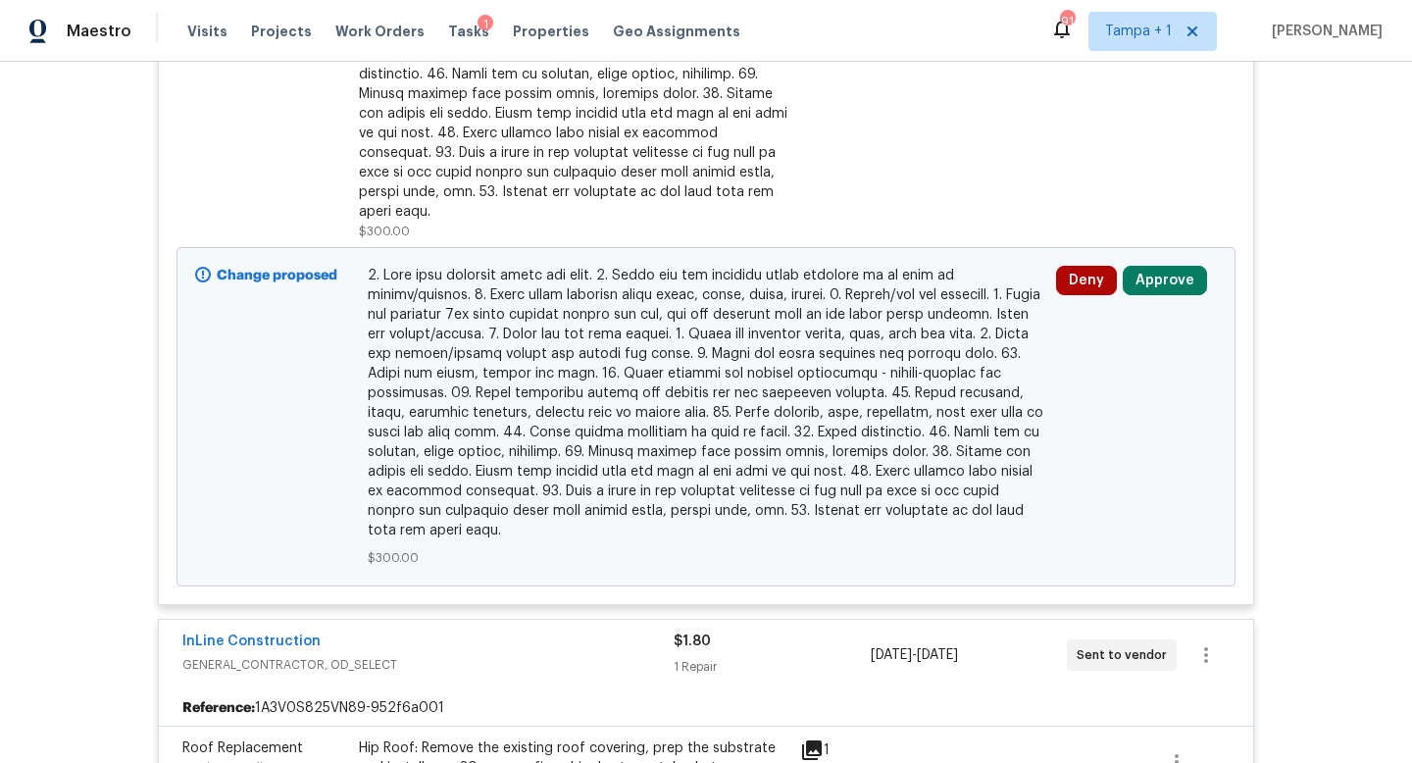
scroll to position [835, 0]
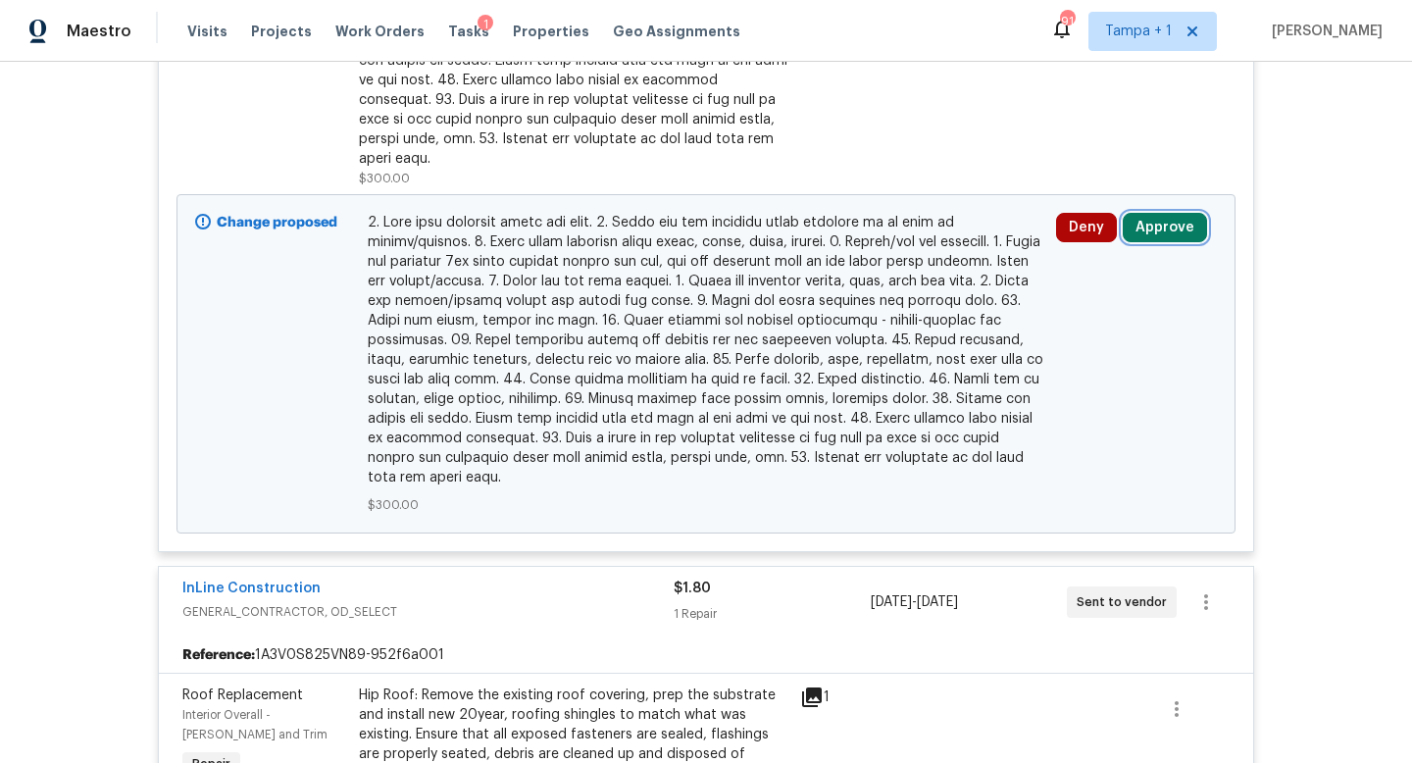
click at [1151, 213] on button "Approve" at bounding box center [1165, 227] width 84 height 29
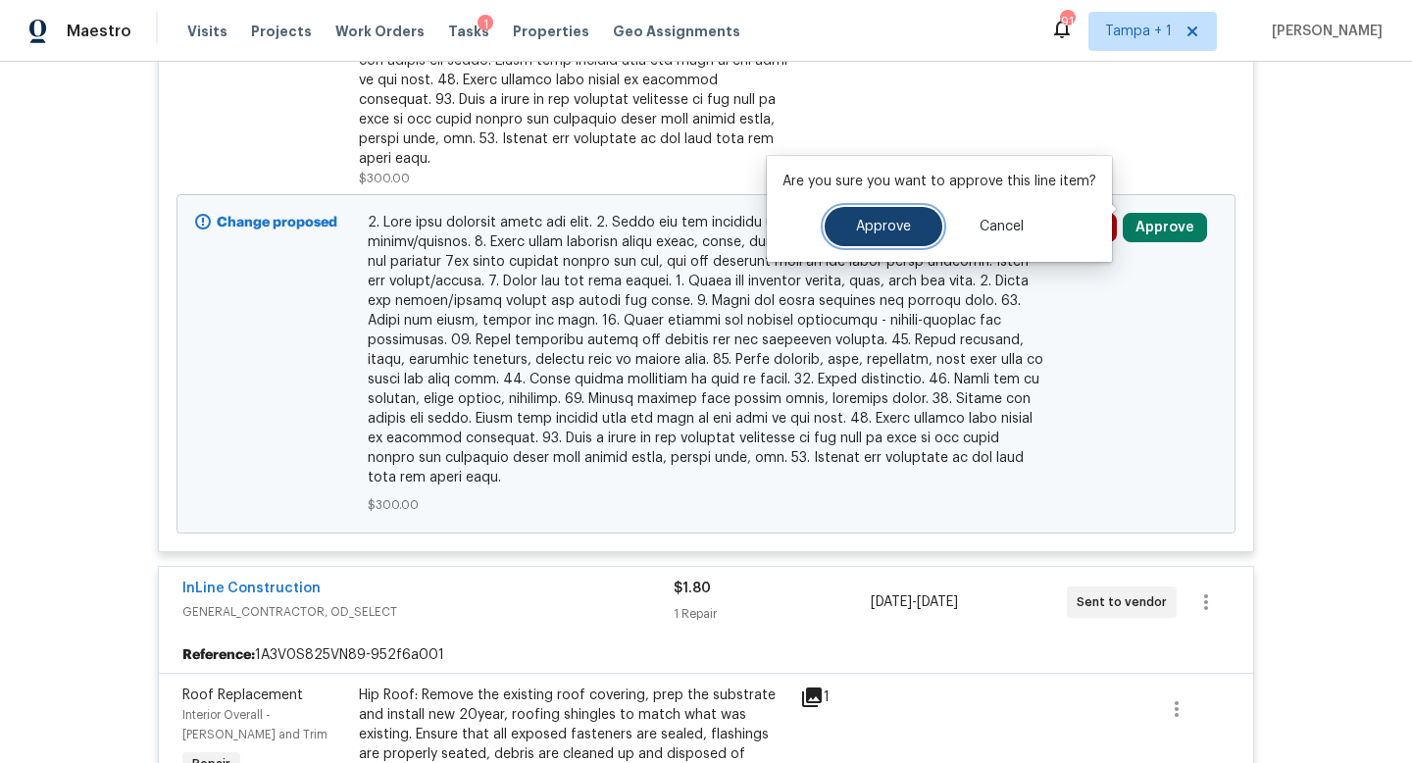
click at [908, 214] on button "Approve" at bounding box center [884, 226] width 118 height 39
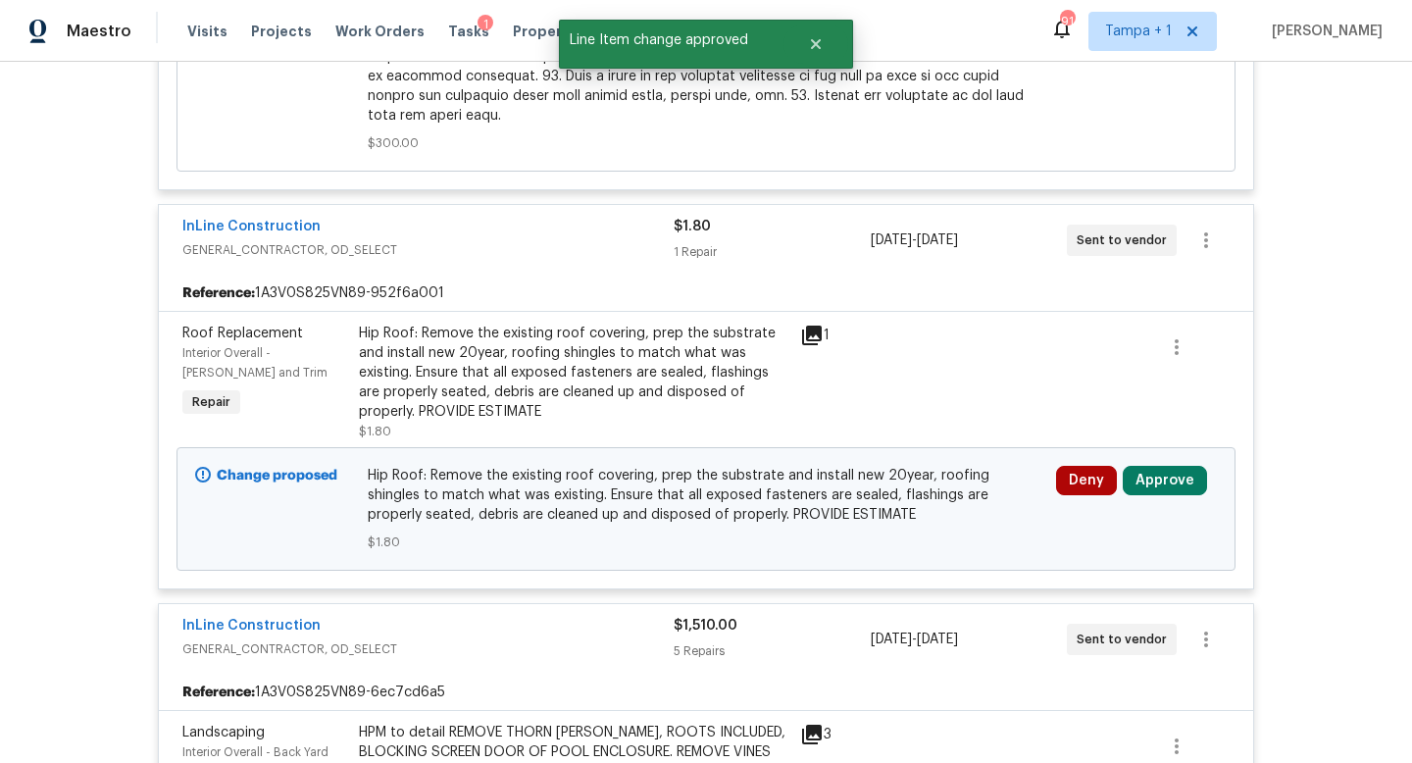
scroll to position [1221, 0]
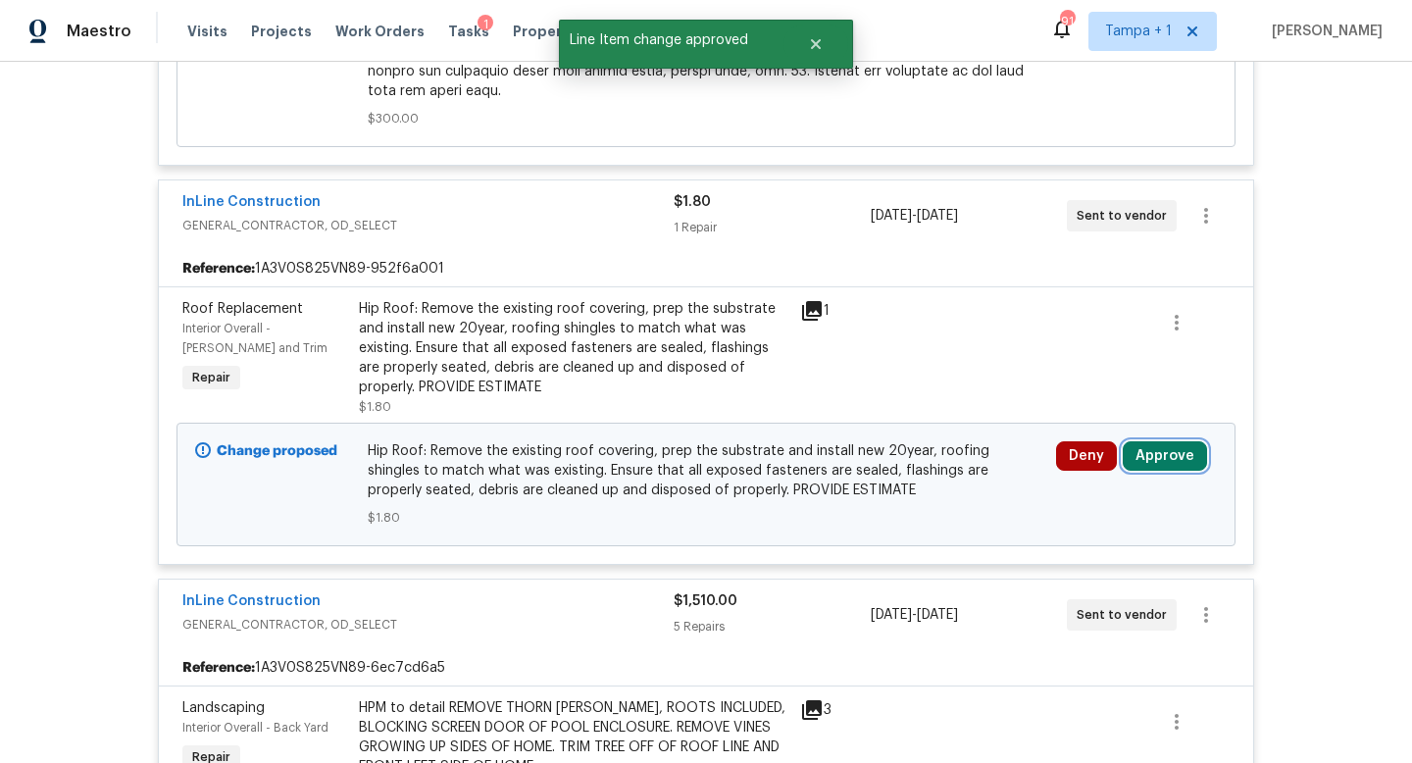
click at [1167, 441] on button "Approve" at bounding box center [1165, 455] width 84 height 29
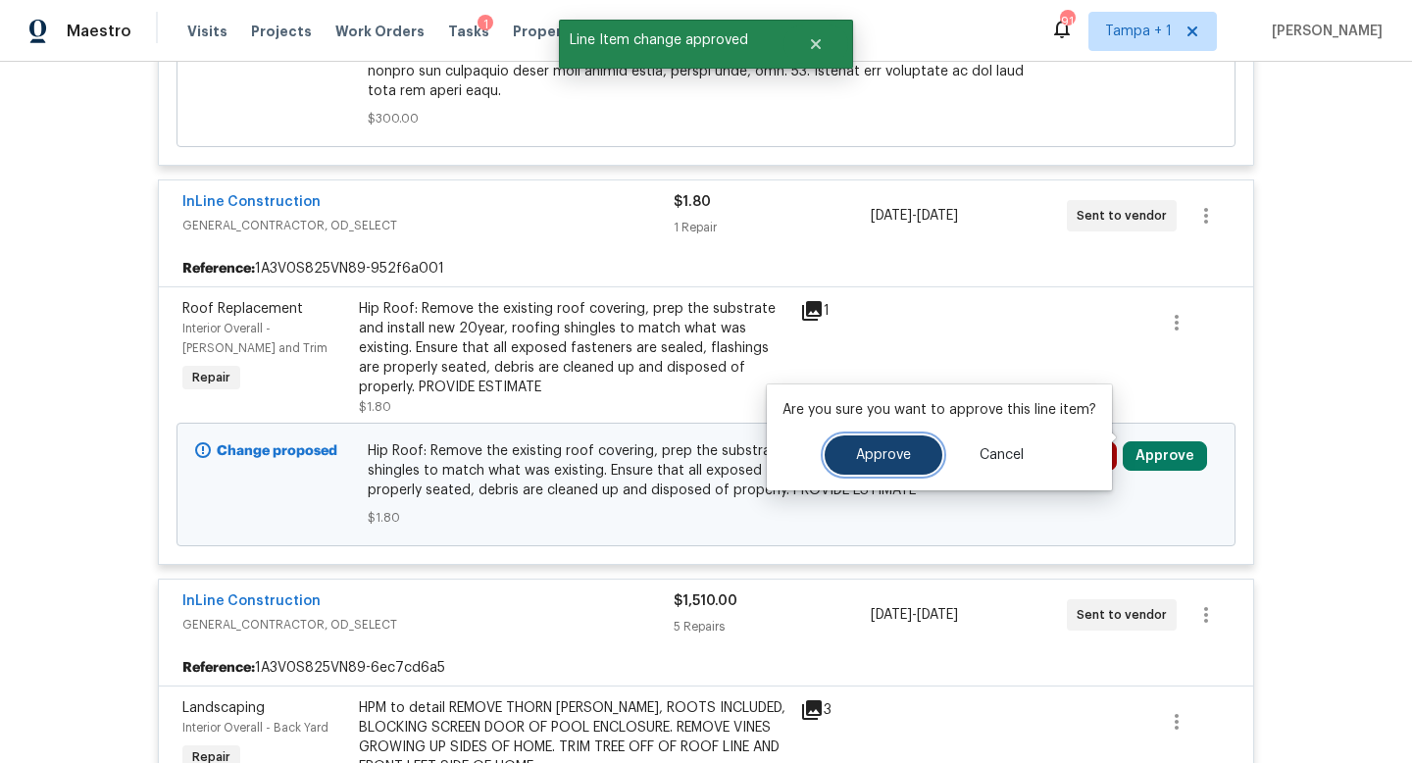
click at [883, 451] on span "Approve" at bounding box center [883, 455] width 55 height 15
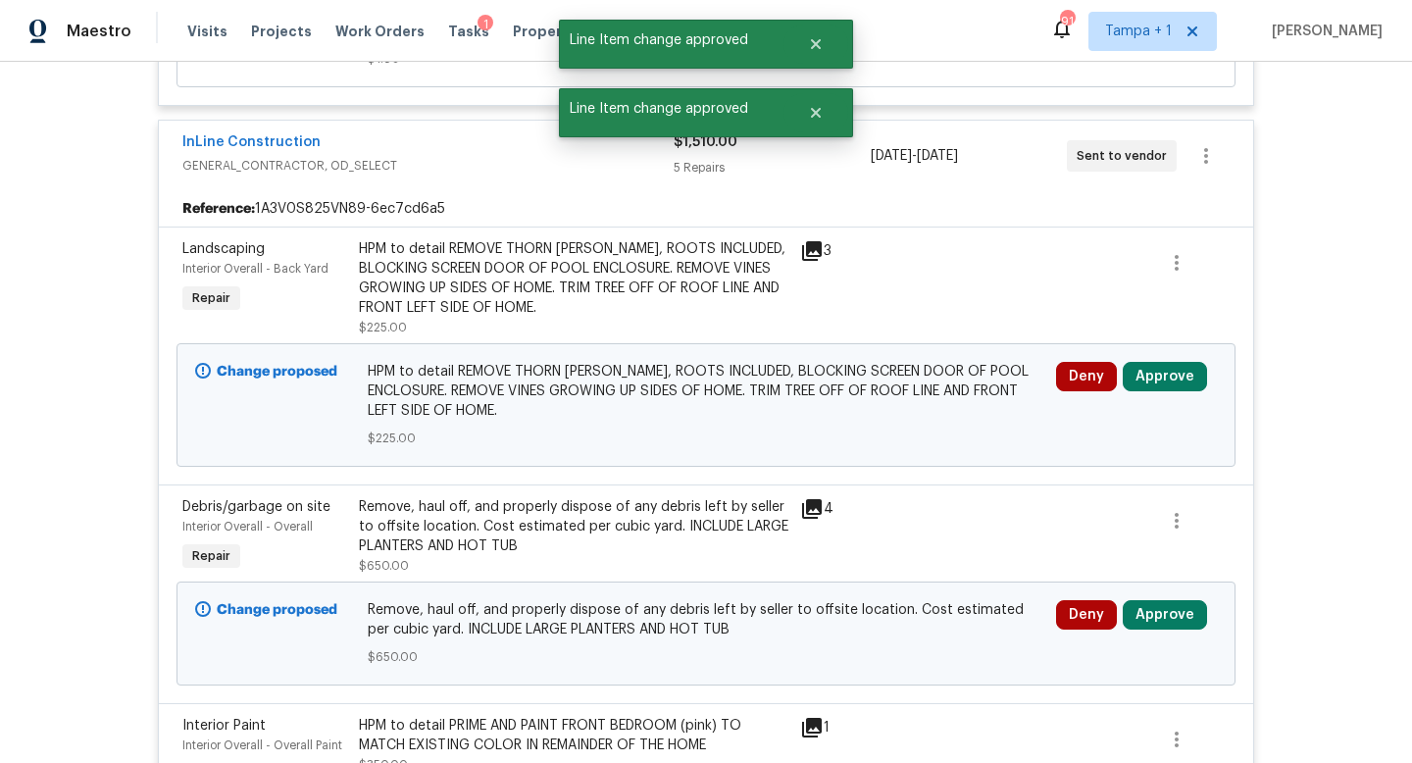
scroll to position [1771, 0]
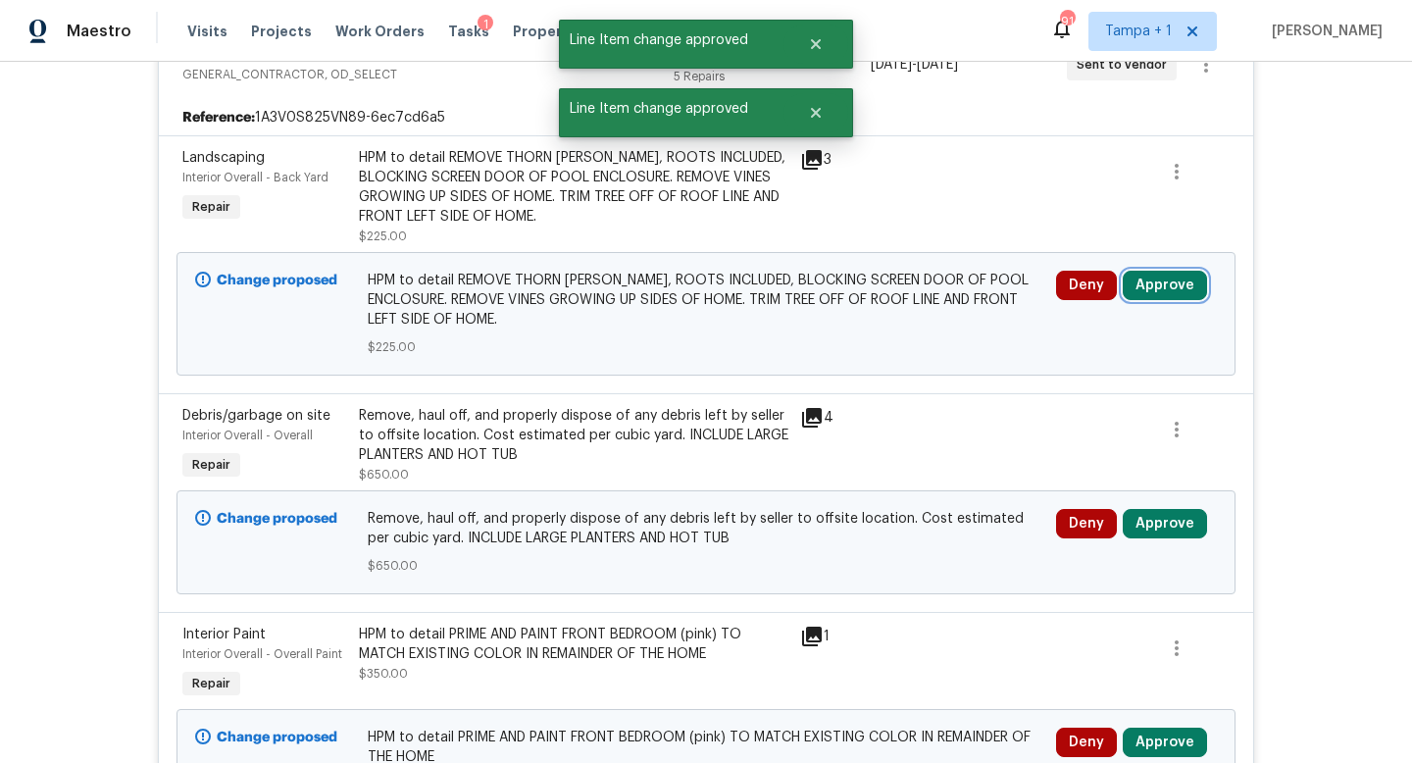
click at [1154, 271] on button "Approve" at bounding box center [1165, 285] width 84 height 29
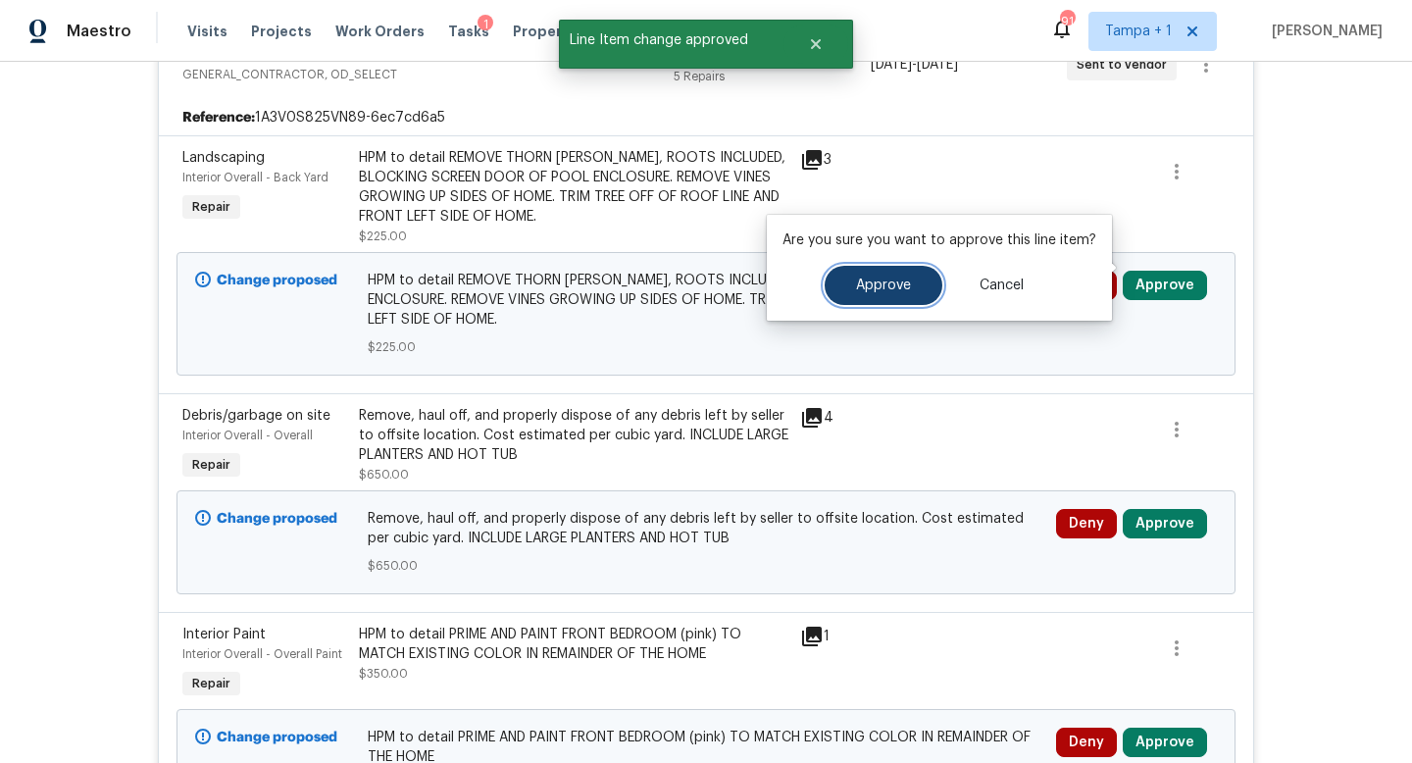
click at [896, 283] on span "Approve" at bounding box center [883, 286] width 55 height 15
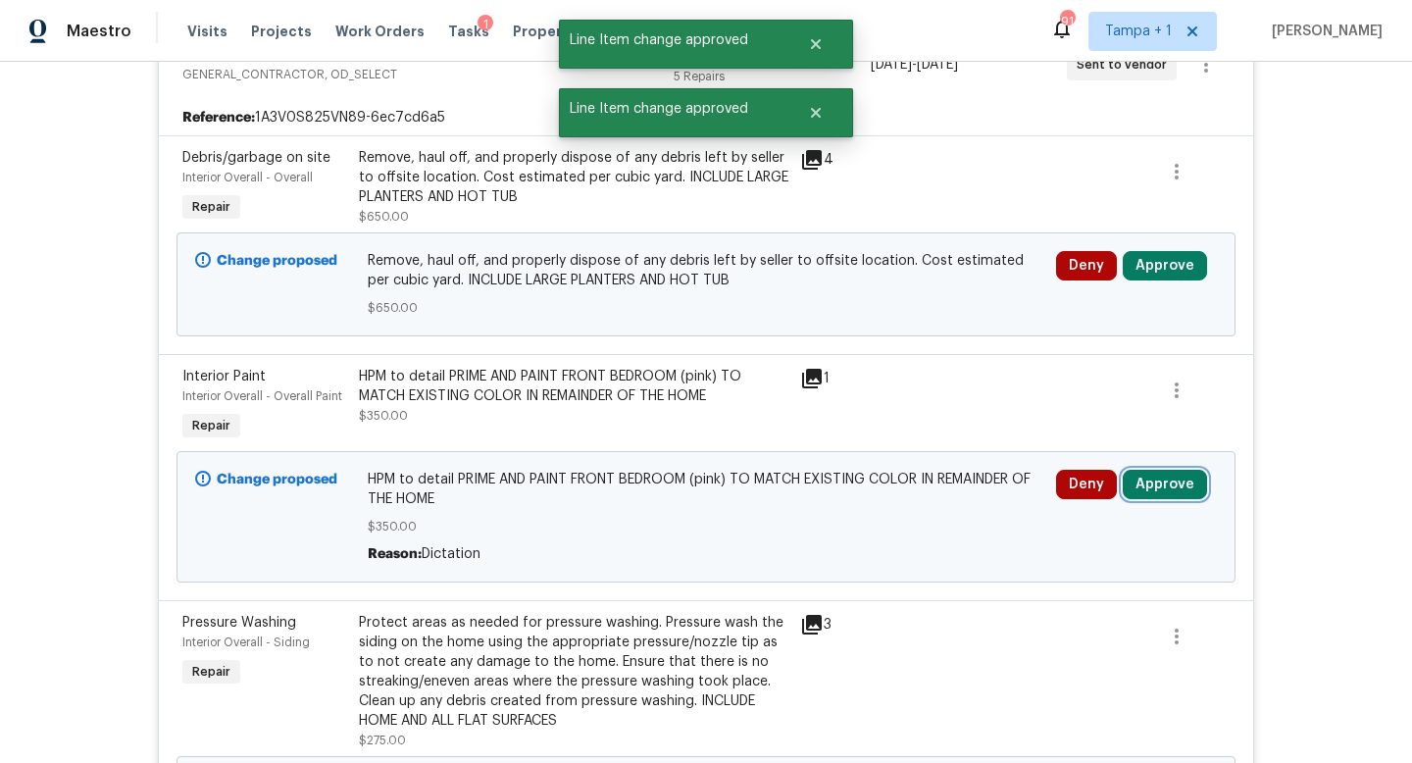
click at [1155, 470] on button "Approve" at bounding box center [1165, 484] width 84 height 29
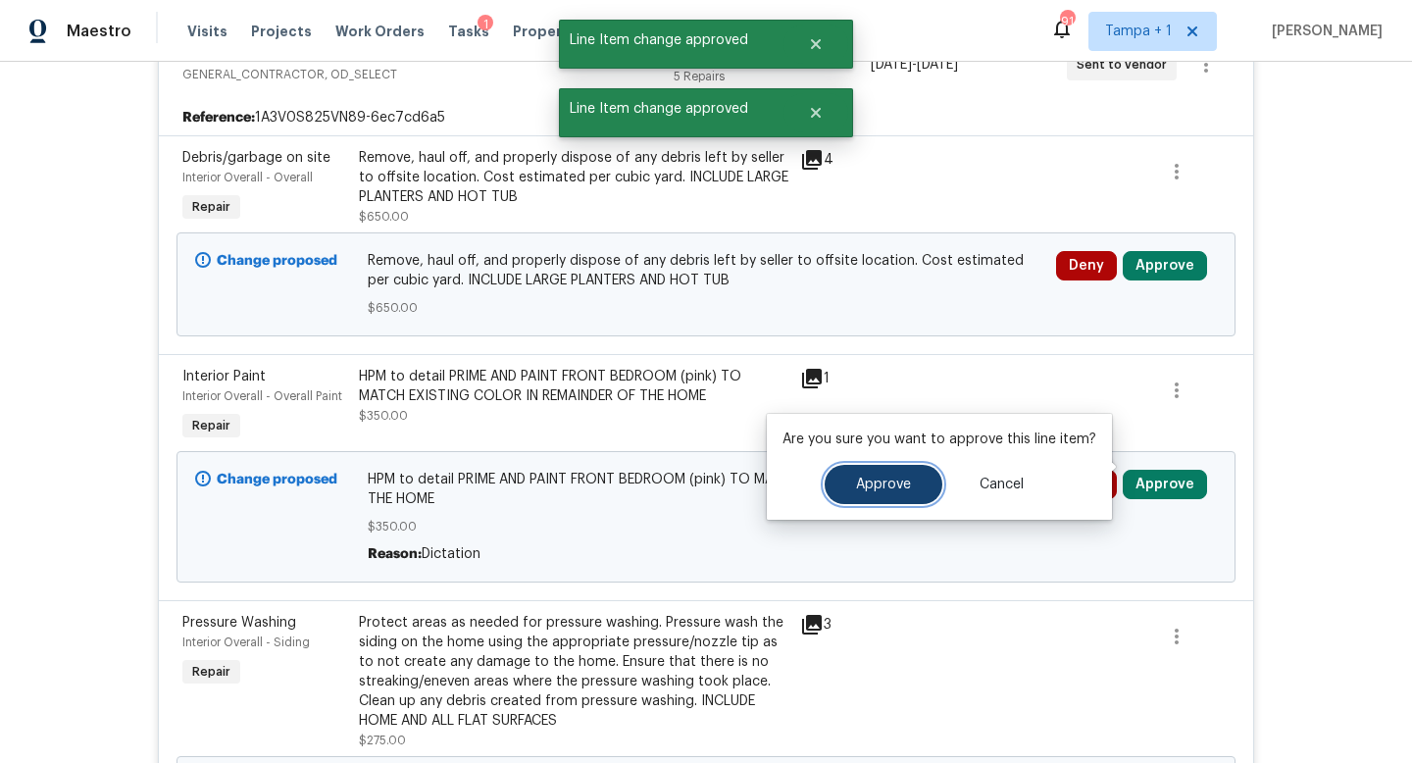
click at [889, 485] on span "Approve" at bounding box center [883, 485] width 55 height 15
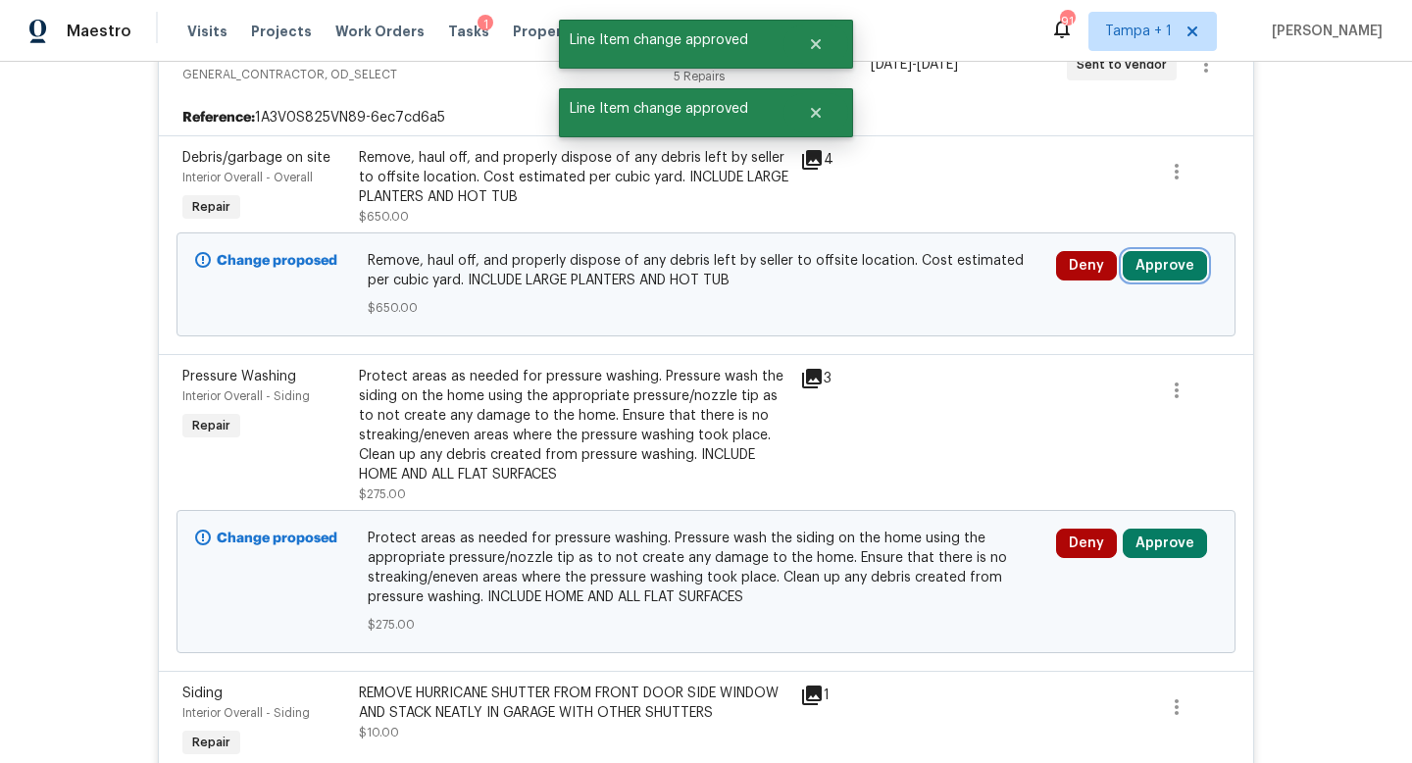
click at [1167, 251] on button "Approve" at bounding box center [1165, 265] width 84 height 29
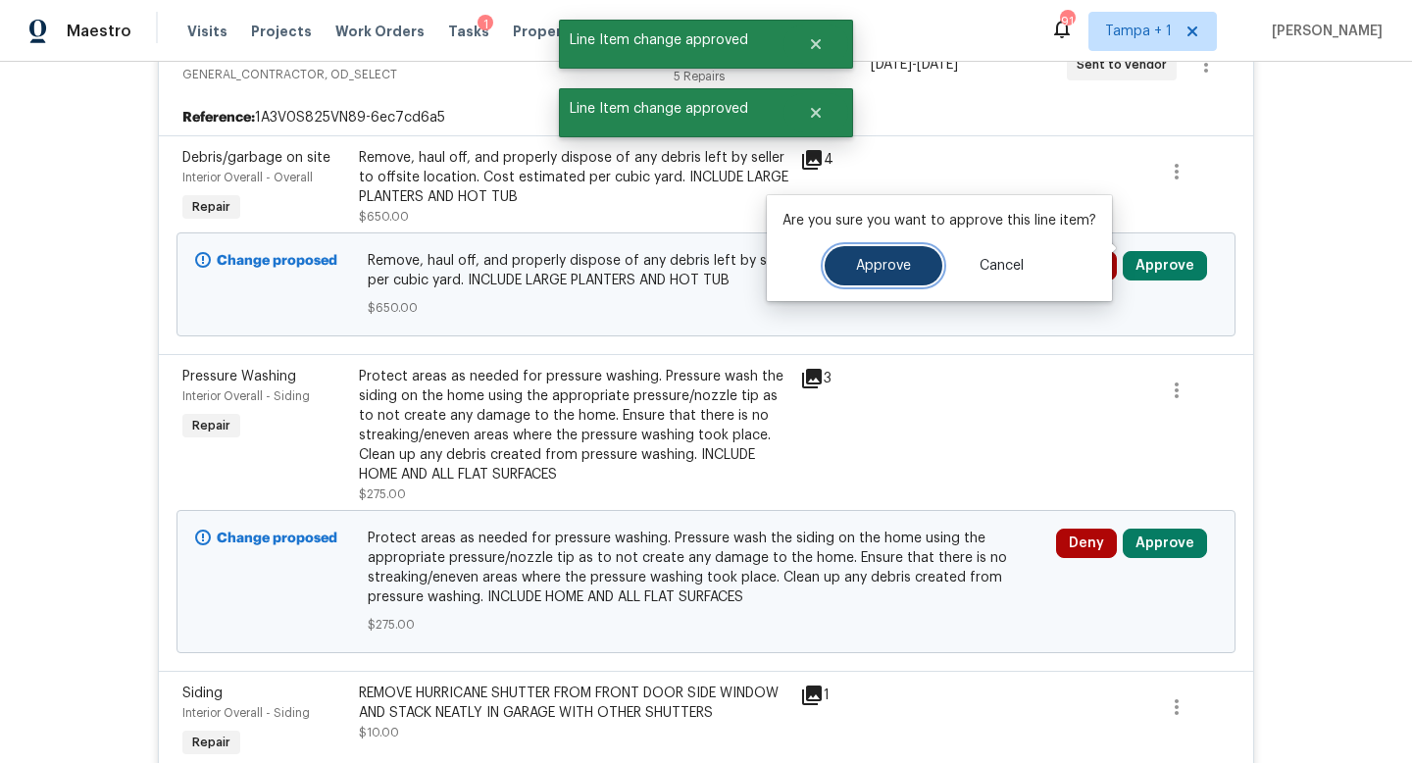
click at [889, 278] on button "Approve" at bounding box center [884, 265] width 118 height 39
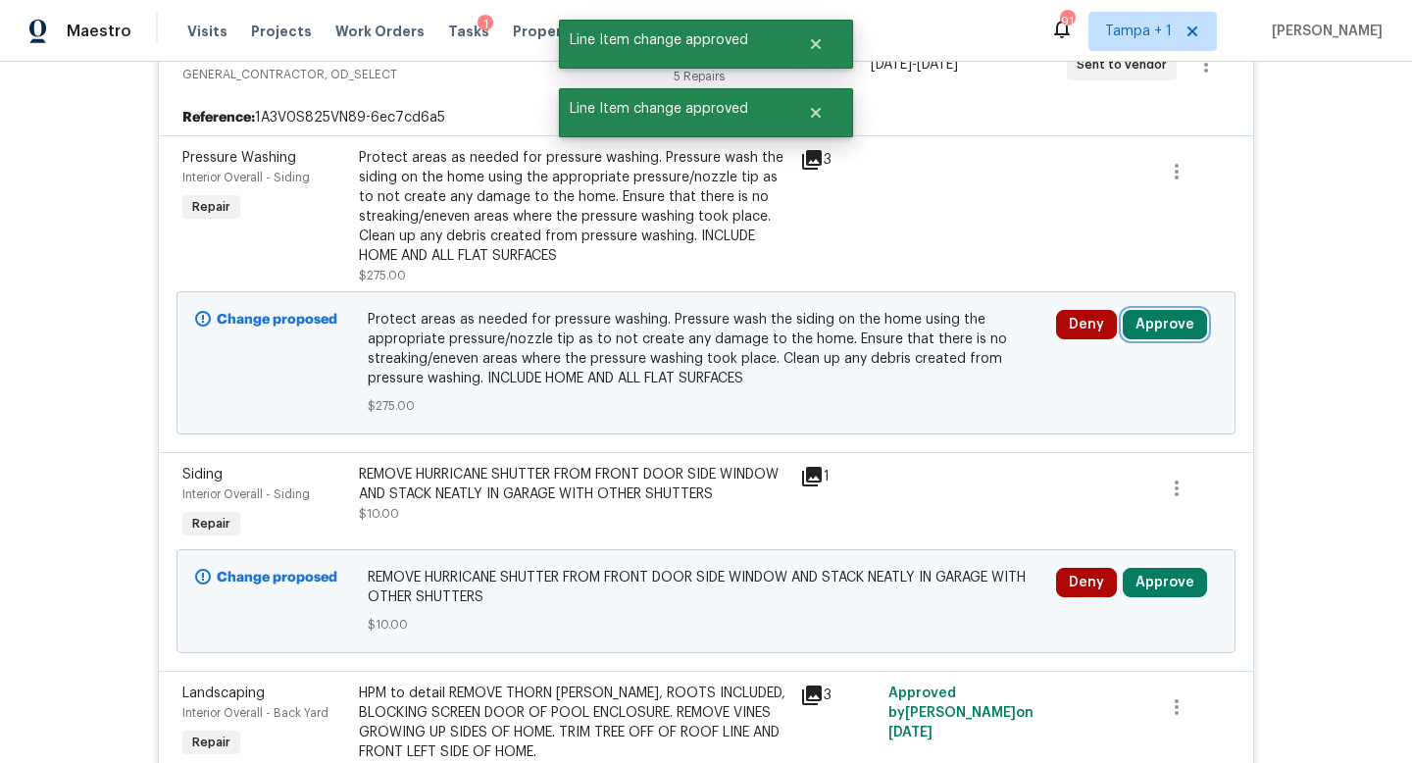
click at [1158, 310] on button "Approve" at bounding box center [1165, 324] width 84 height 29
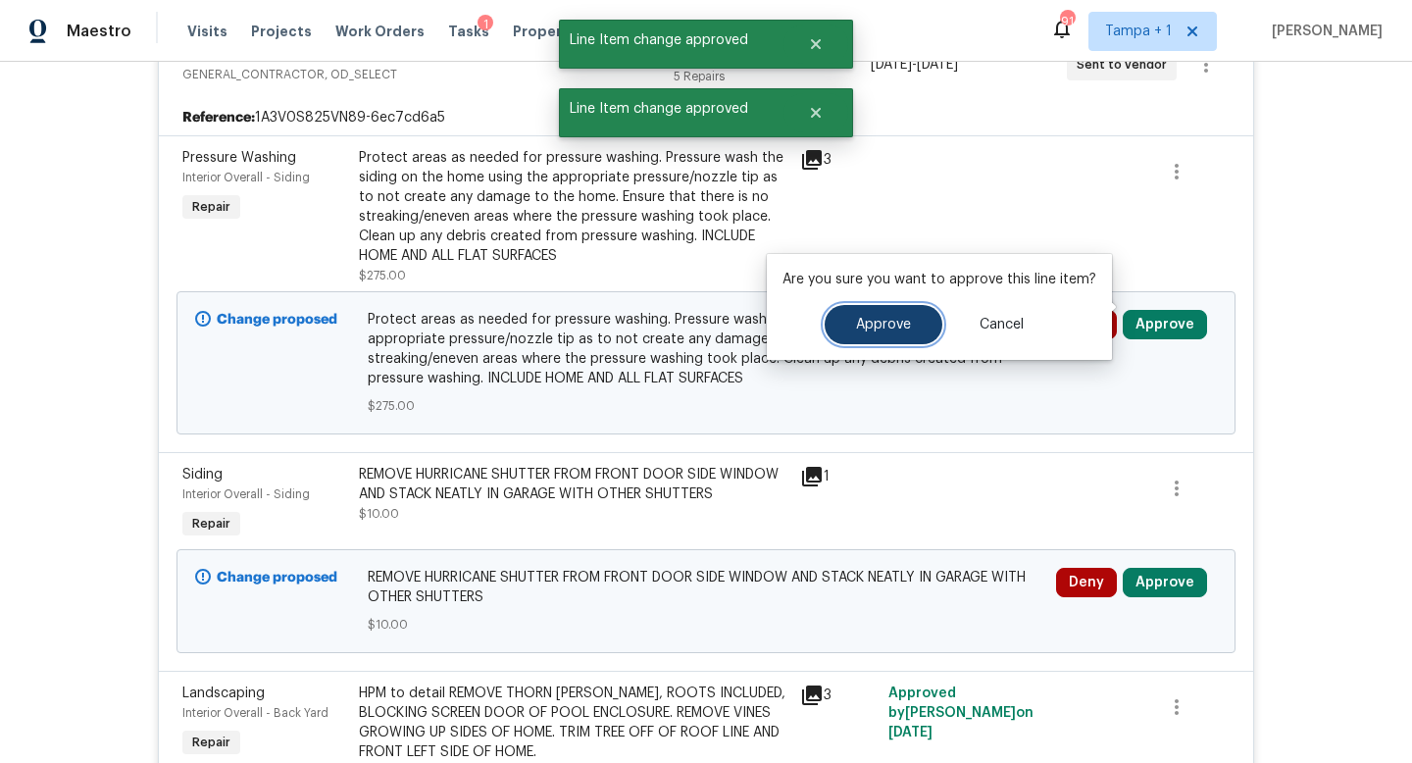
click at [869, 320] on span "Approve" at bounding box center [883, 325] width 55 height 15
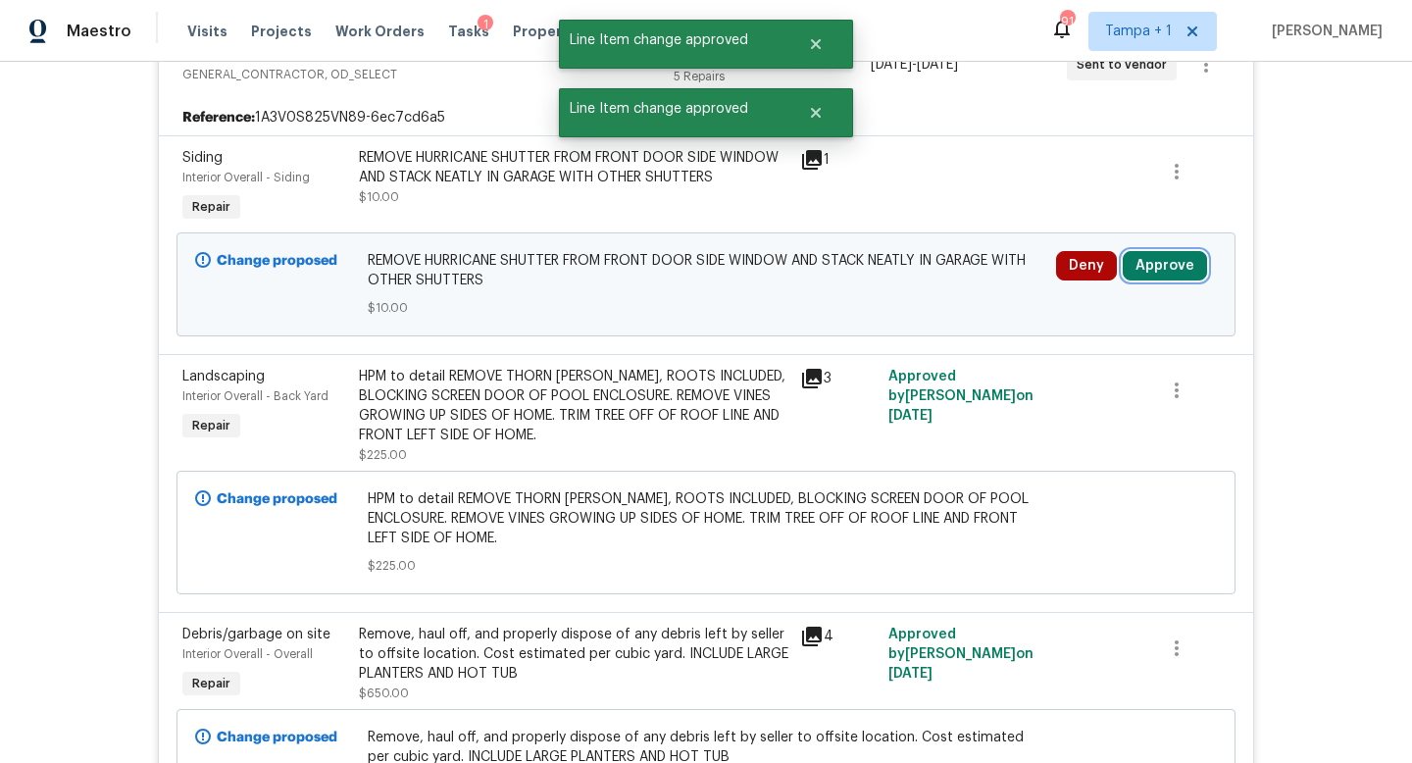
click at [1158, 251] on button "Approve" at bounding box center [1165, 265] width 84 height 29
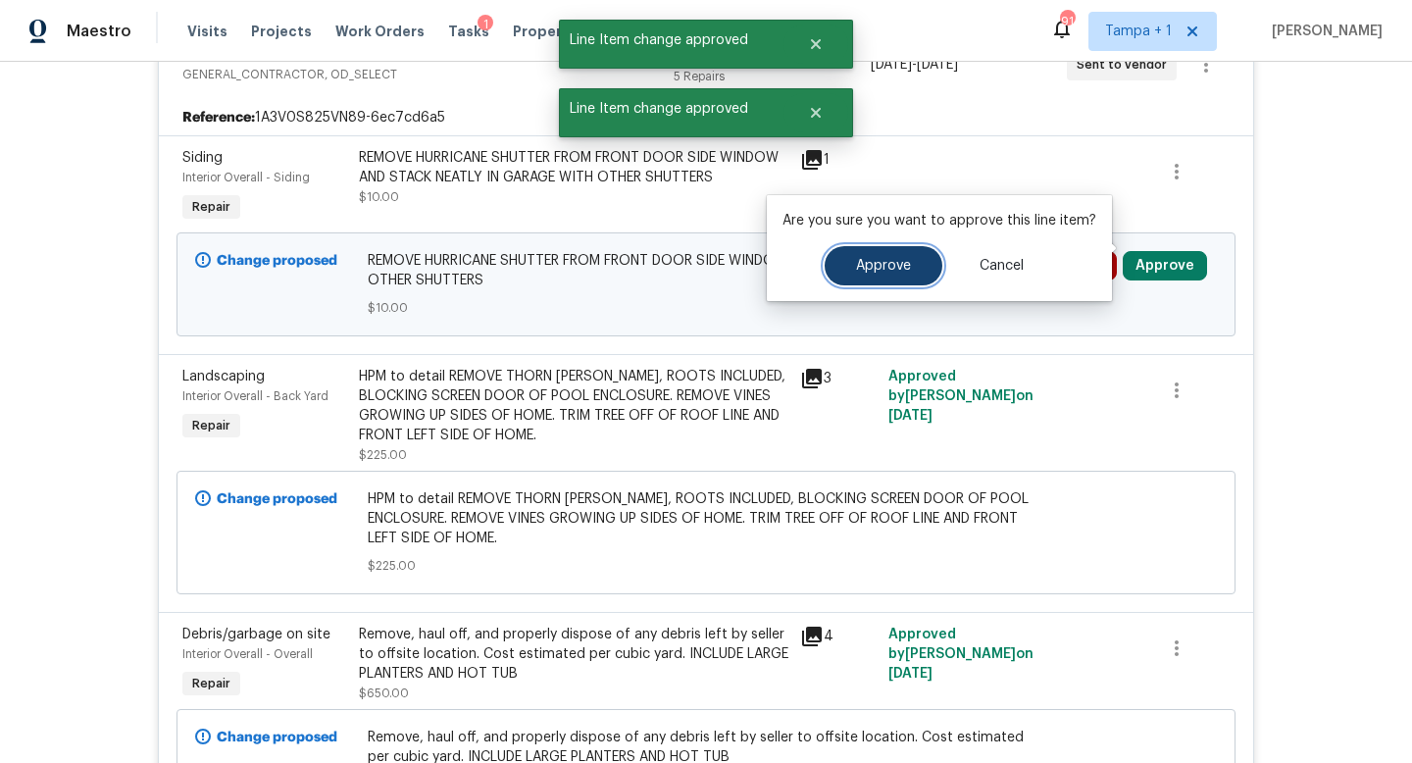
click at [889, 256] on button "Approve" at bounding box center [884, 265] width 118 height 39
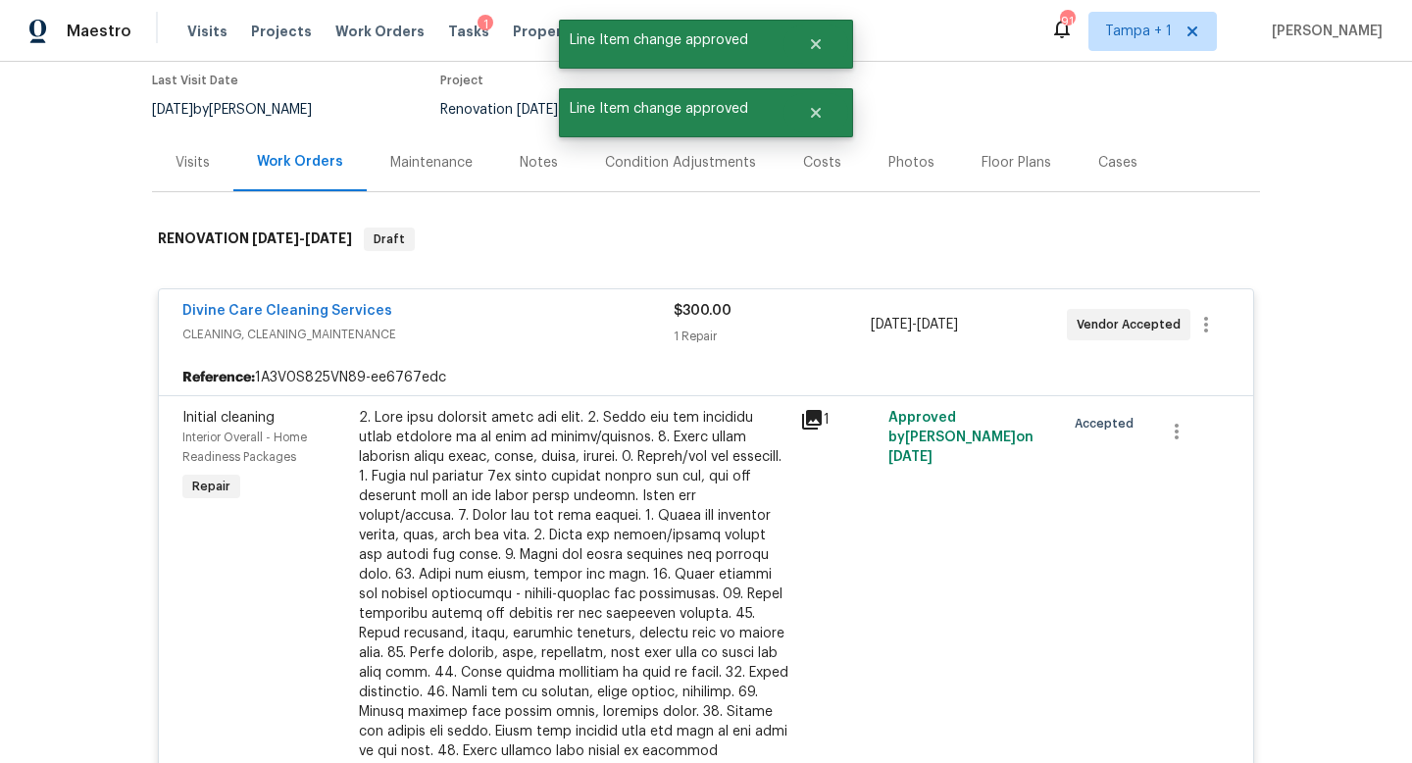
scroll to position [138, 0]
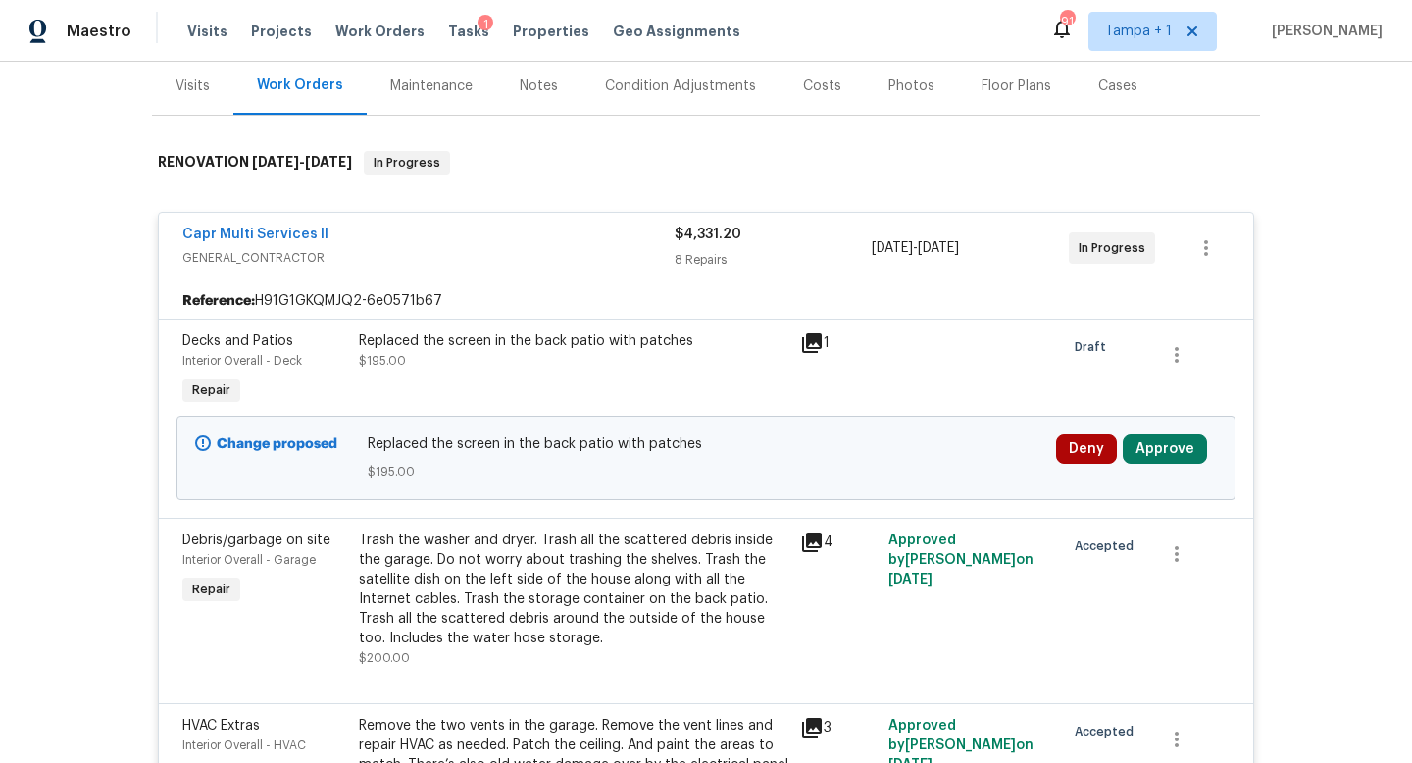
scroll to position [291, 0]
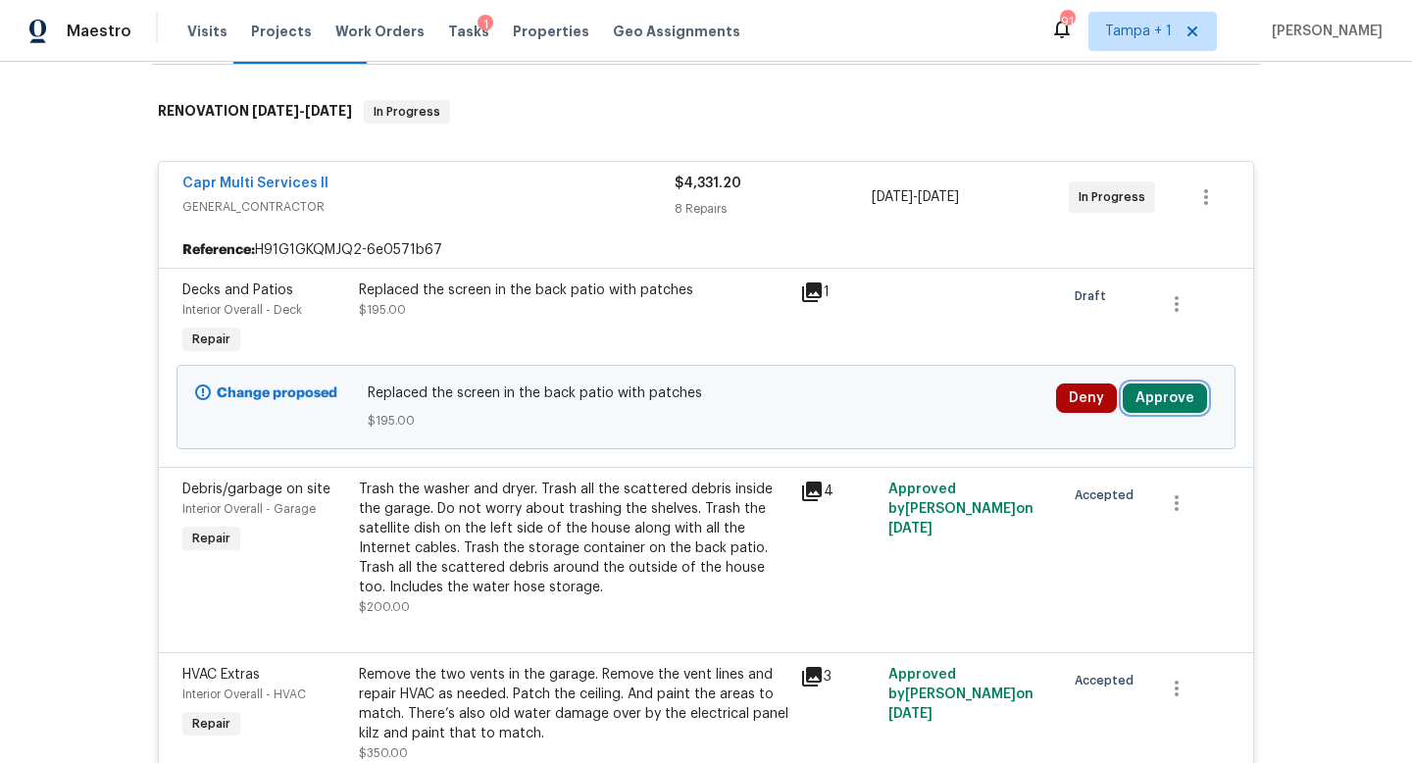
click at [1151, 388] on button "Approve" at bounding box center [1165, 398] width 84 height 29
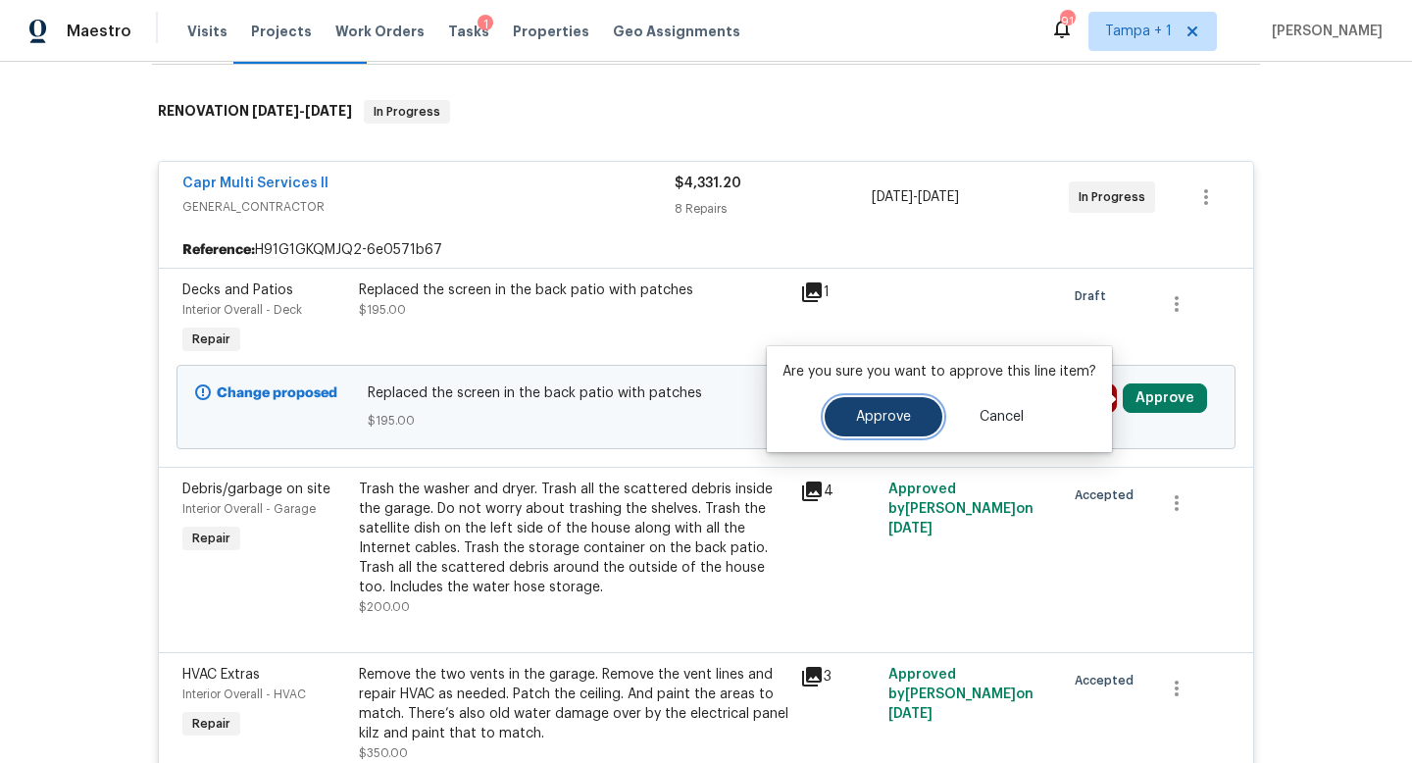
click at [884, 411] on span "Approve" at bounding box center [883, 417] width 55 height 15
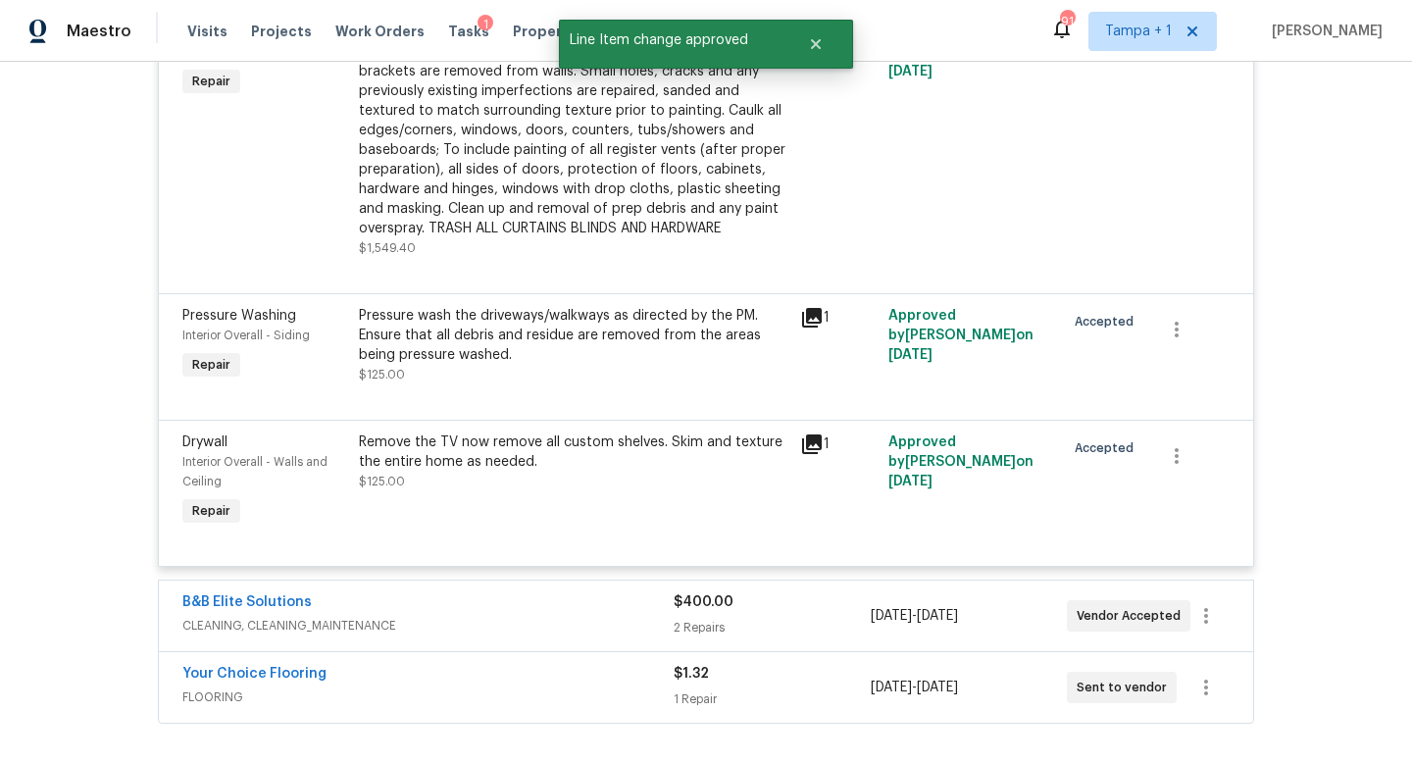
scroll to position [1629, 0]
